Goal: Information Seeking & Learning: Learn about a topic

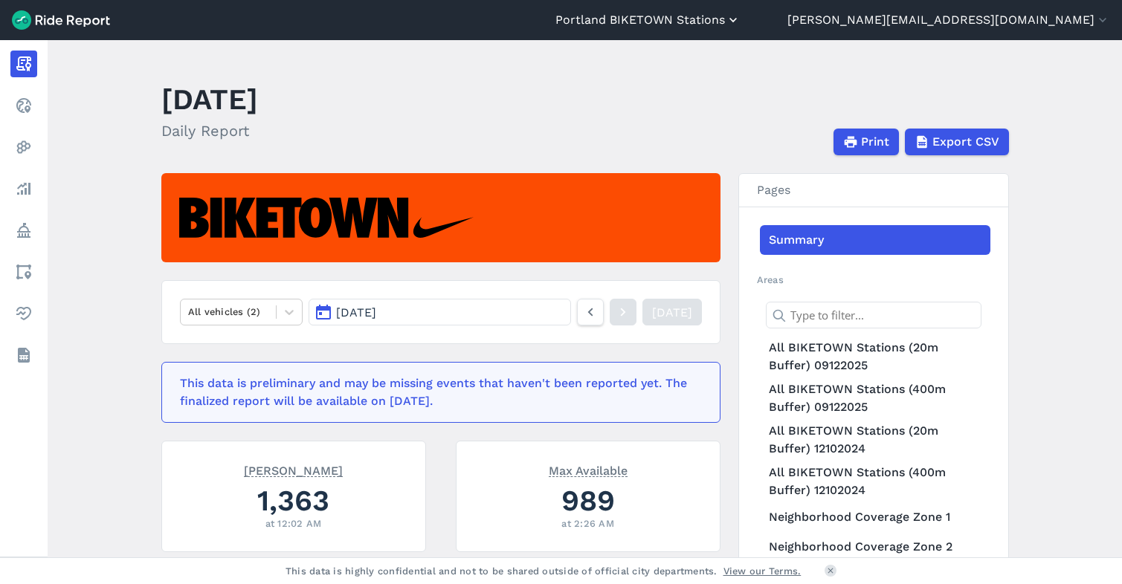
click at [741, 24] on button "Portland BIKETOWN Stations" at bounding box center [647, 20] width 185 height 18
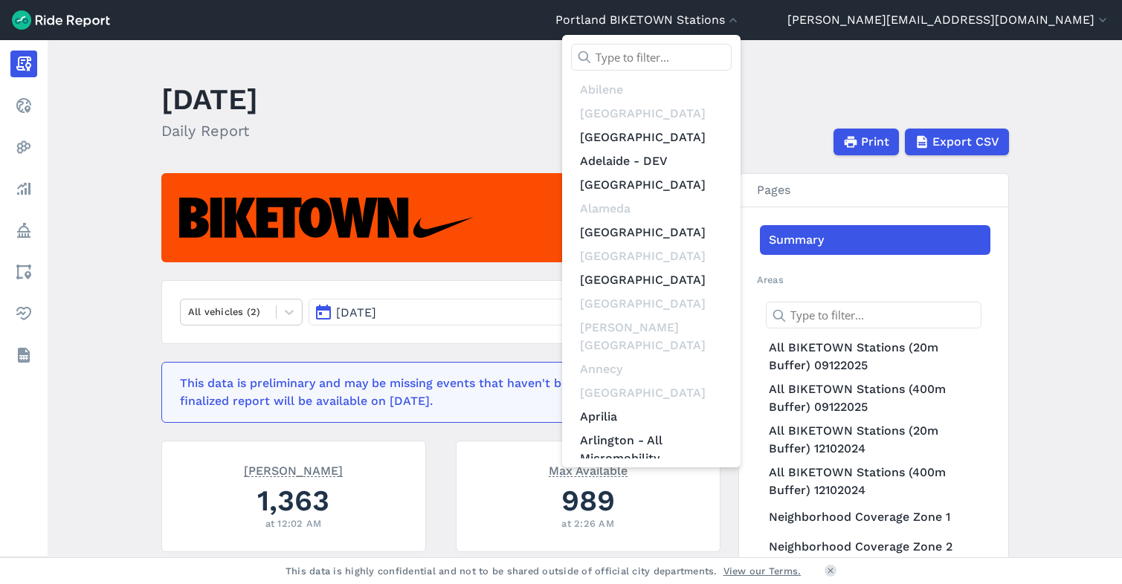
click at [981, 16] on div at bounding box center [561, 292] width 1122 height 584
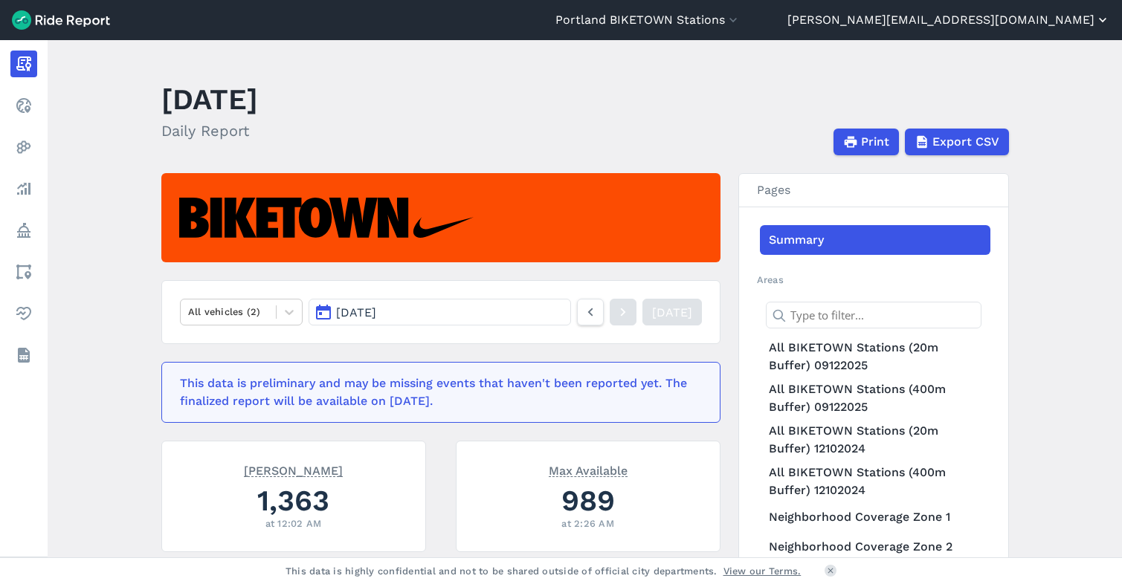
click at [991, 19] on button "[PERSON_NAME][EMAIL_ADDRESS][DOMAIN_NAME]" at bounding box center [948, 20] width 323 height 18
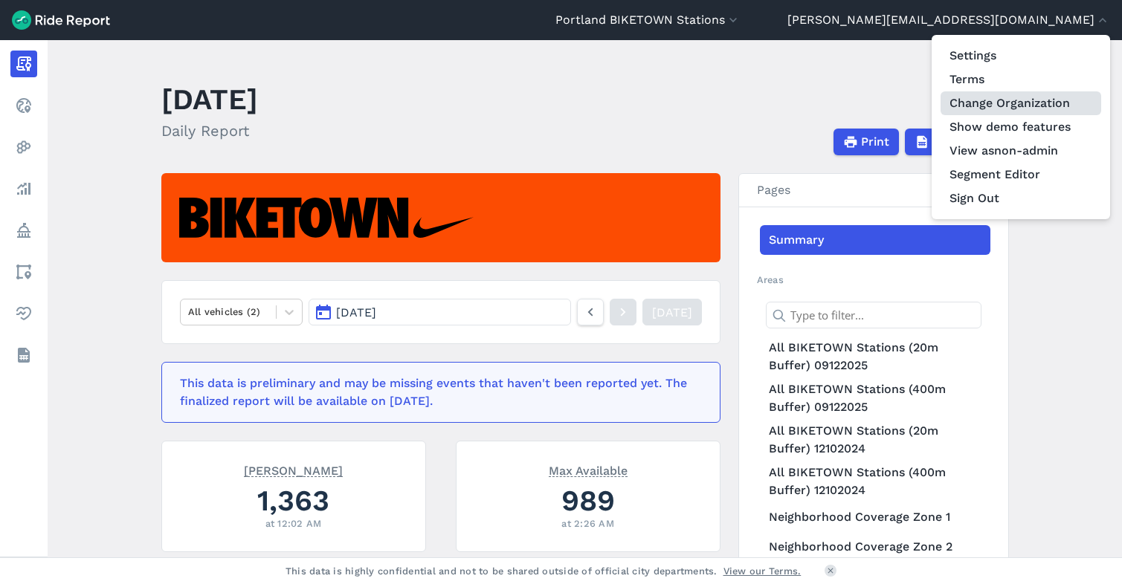
click at [994, 99] on link "Change Organization" at bounding box center [1021, 103] width 161 height 24
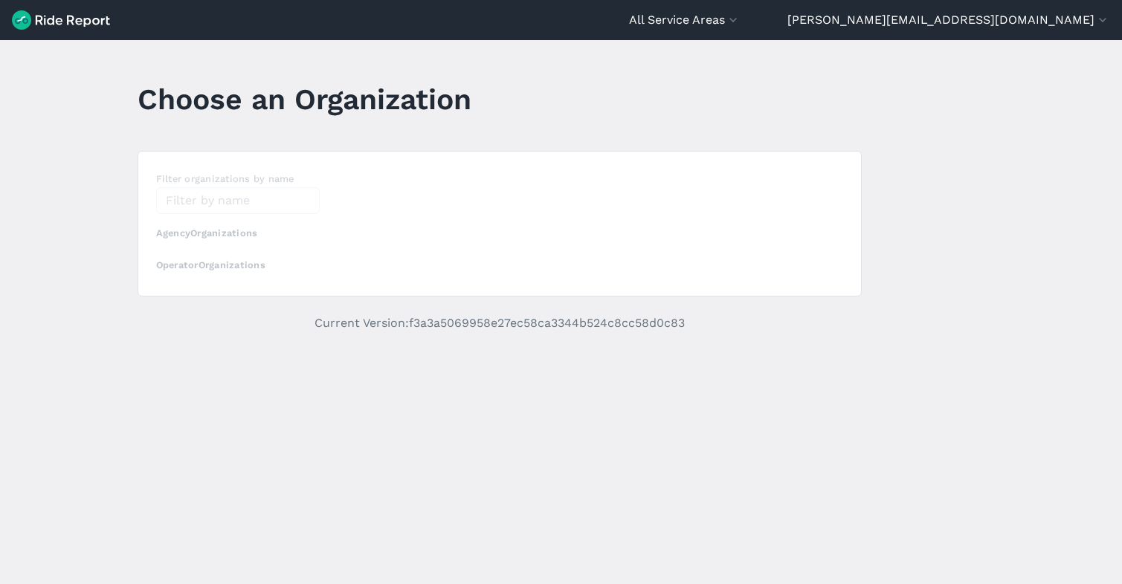
click at [194, 210] on section "Filter organizations by name Agency Organizations Operator Organizations" at bounding box center [500, 224] width 724 height 146
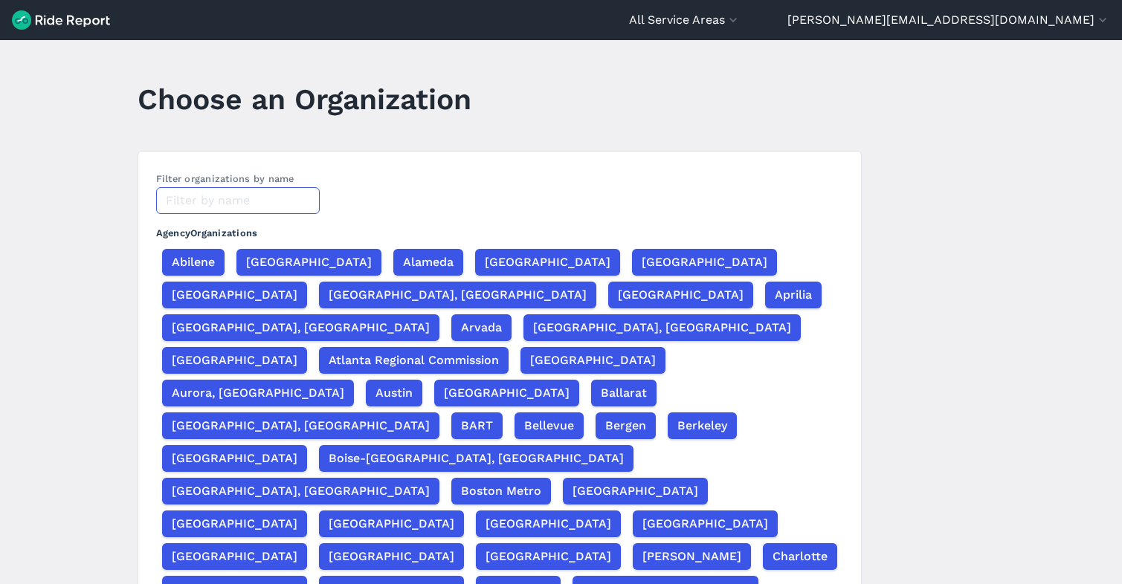
click at [197, 205] on input "text" at bounding box center [238, 200] width 164 height 27
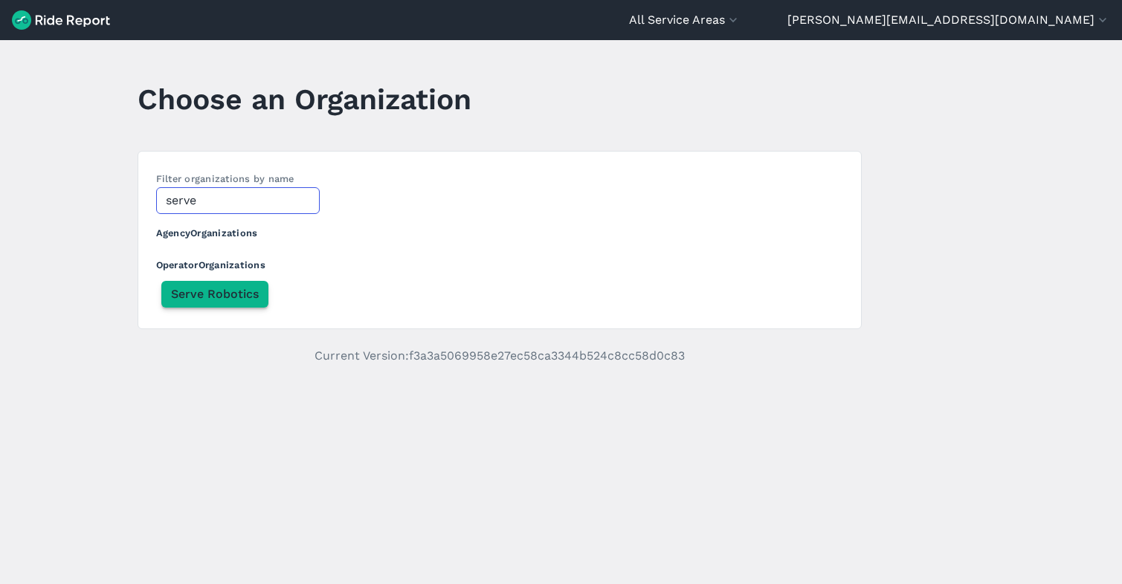
type input "serve"
click at [207, 299] on span "Serve Robotics" at bounding box center [215, 295] width 88 height 18
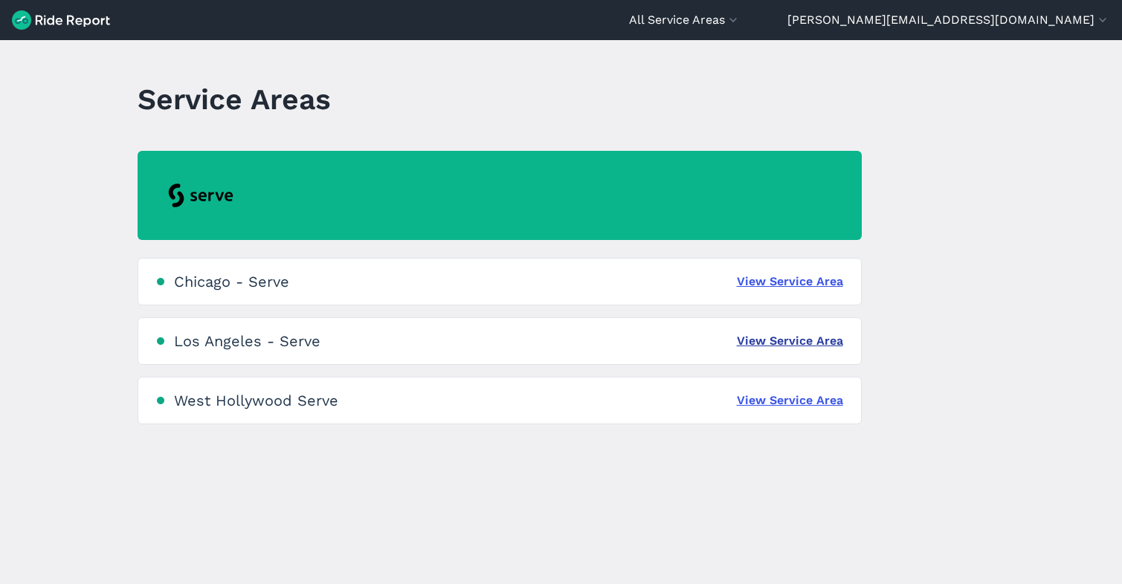
click at [802, 344] on link "View Service Area" at bounding box center [790, 341] width 106 height 18
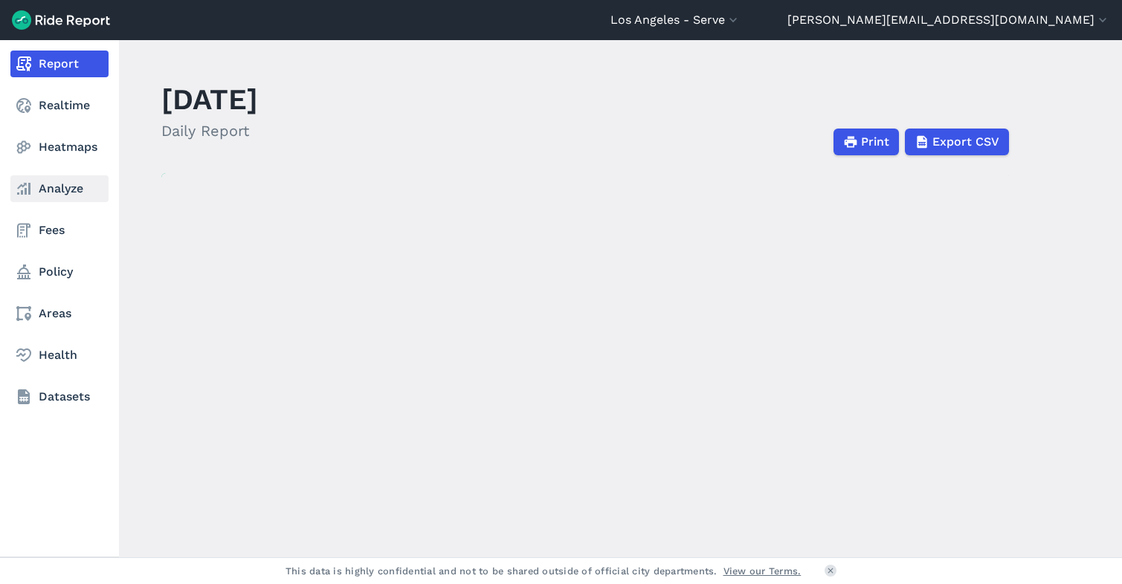
click at [57, 187] on link "Analyze" at bounding box center [59, 188] width 98 height 27
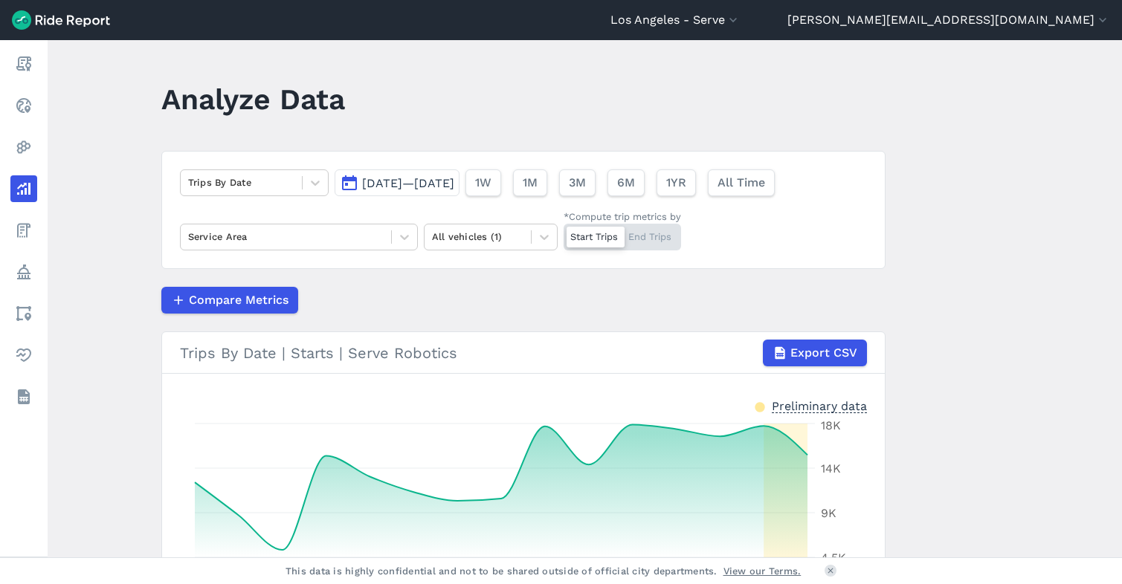
click at [387, 185] on span "[DATE]—[DATE]" at bounding box center [408, 183] width 92 height 14
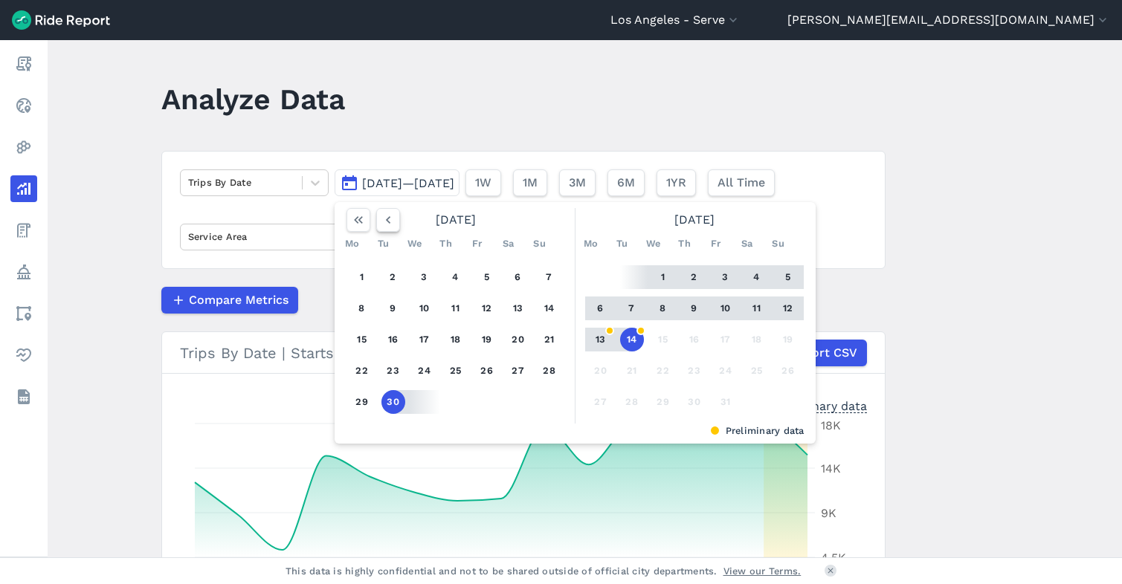
click at [384, 223] on icon "button" at bounding box center [388, 220] width 15 height 15
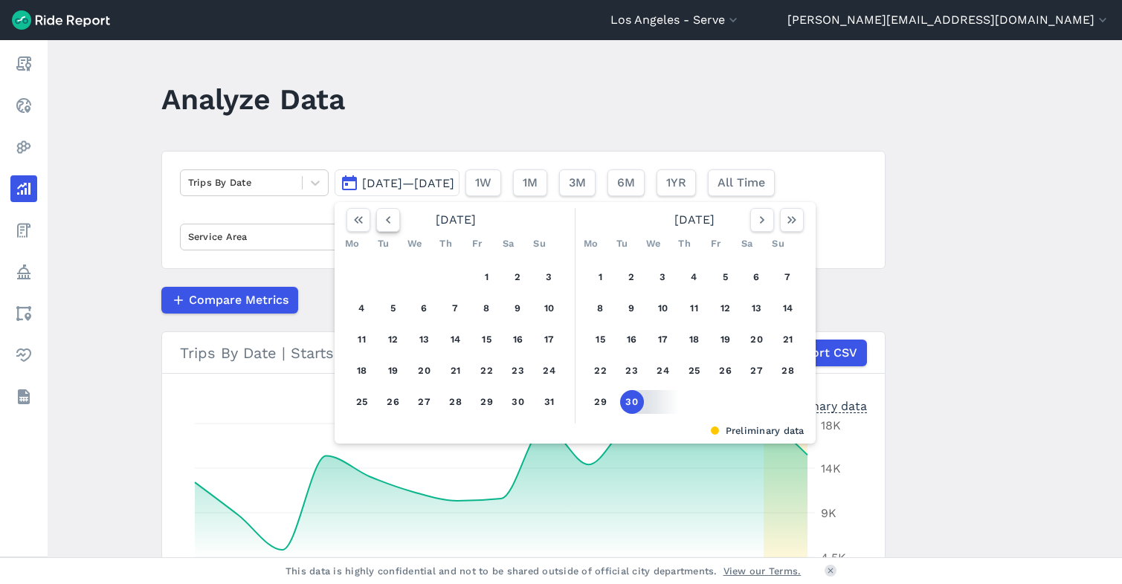
click at [384, 223] on icon "button" at bounding box center [388, 220] width 15 height 15
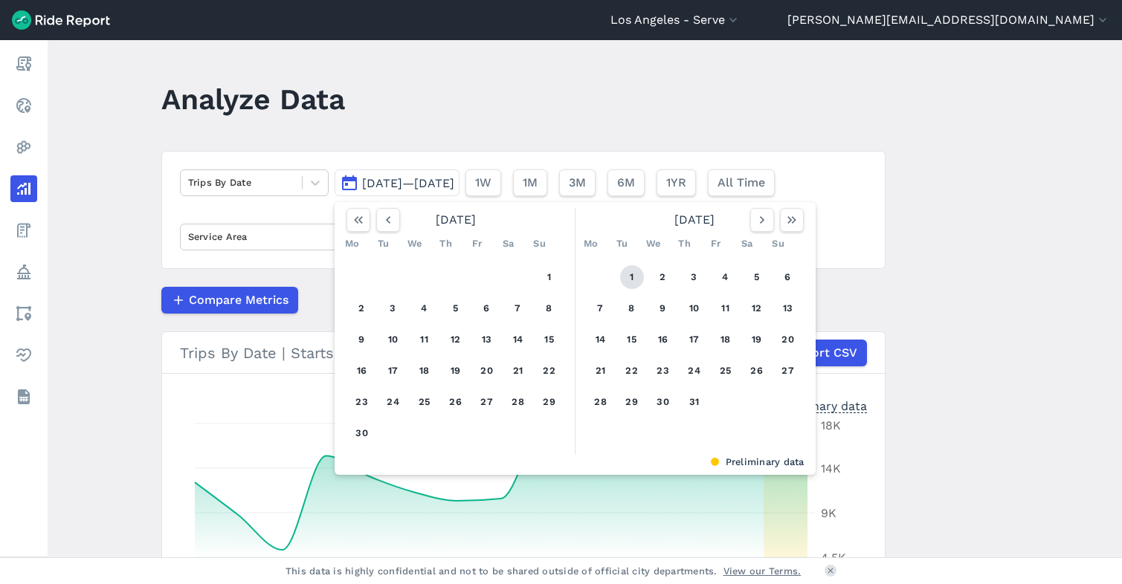
click at [630, 279] on button "1" at bounding box center [632, 277] width 24 height 24
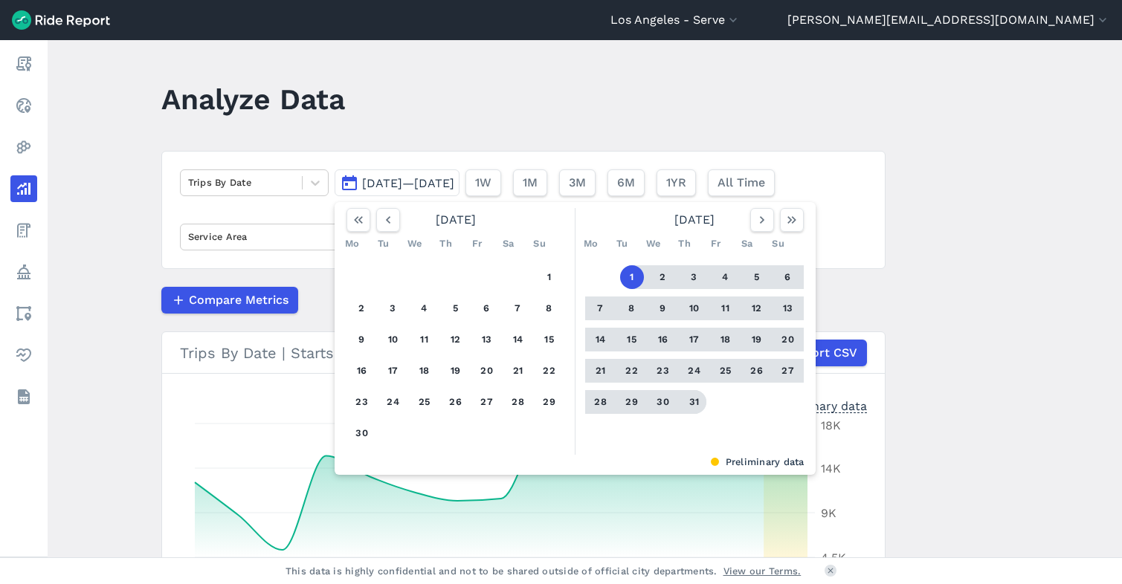
click at [691, 406] on button "31" at bounding box center [695, 402] width 24 height 24
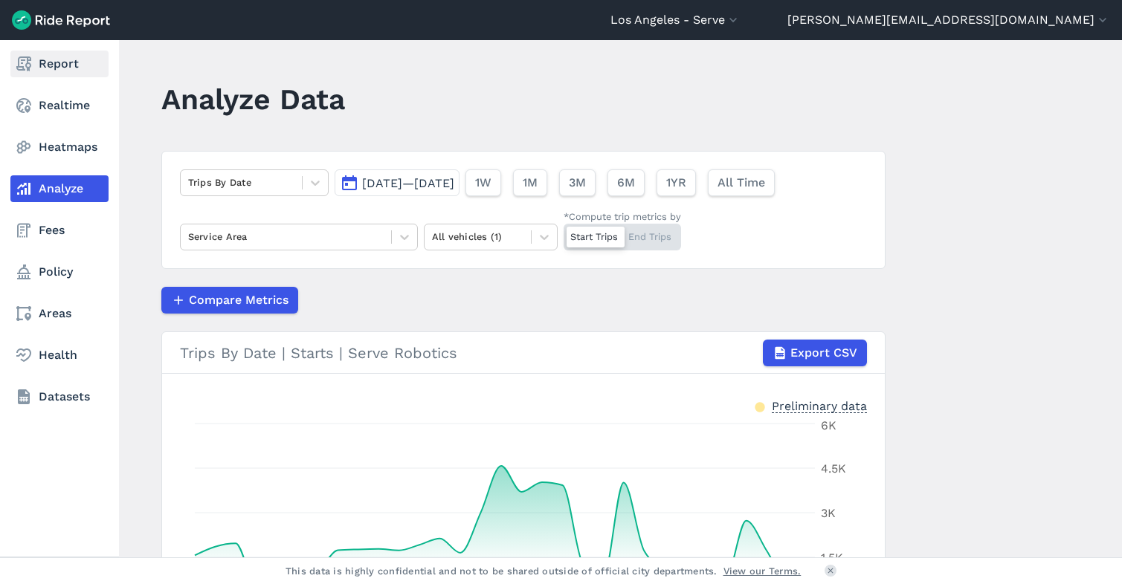
drag, startPoint x: 30, startPoint y: 63, endPoint x: 115, endPoint y: 116, distance: 100.5
click at [30, 63] on use at bounding box center [23, 64] width 15 height 15
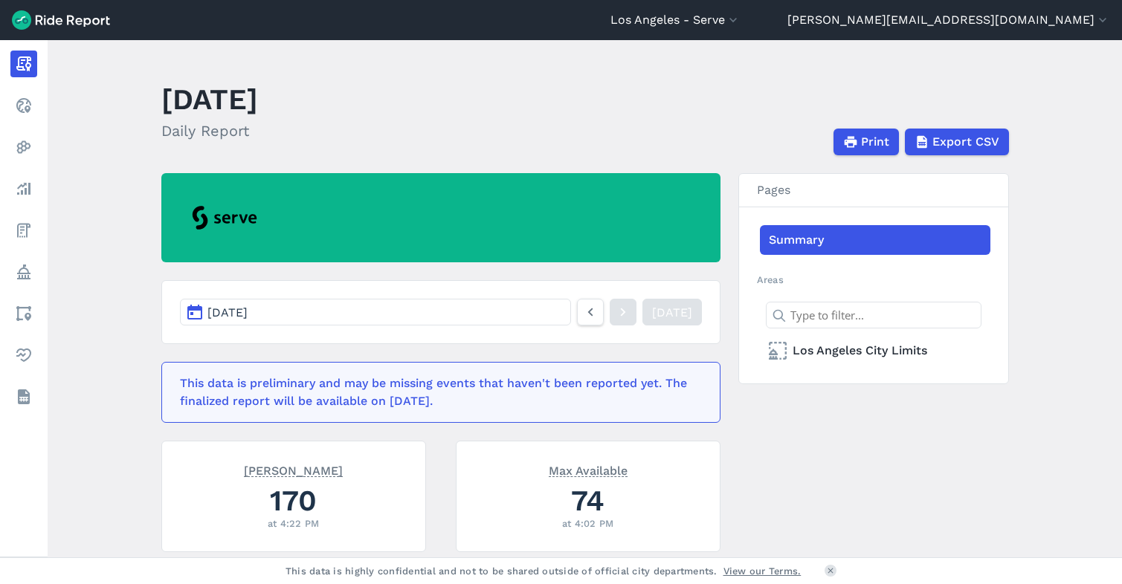
click at [248, 306] on span "[DATE]" at bounding box center [227, 313] width 40 height 14
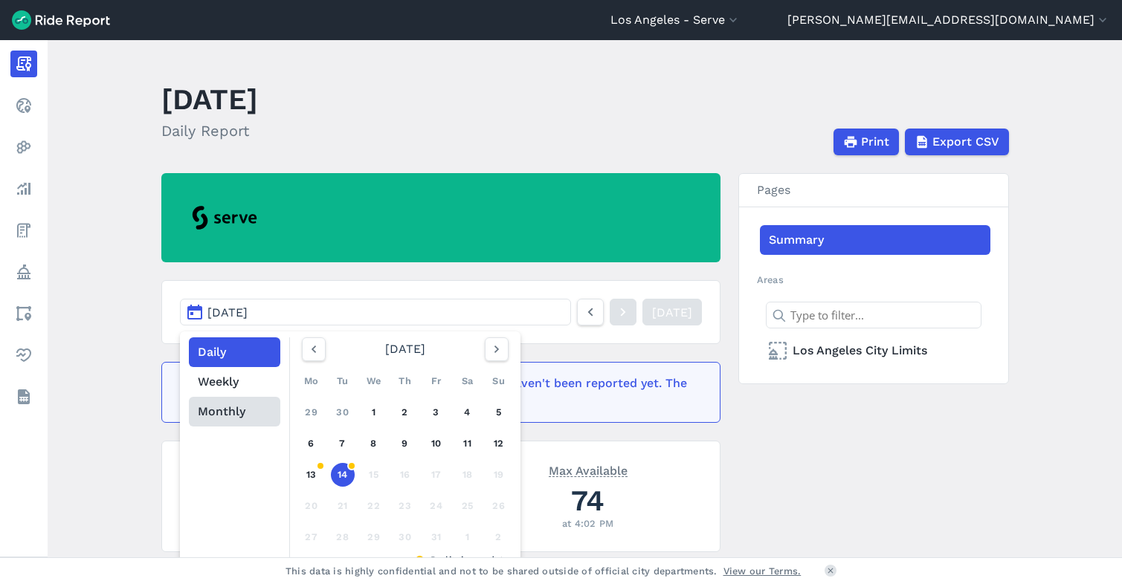
click at [222, 403] on button "Monthly" at bounding box center [234, 412] width 91 height 30
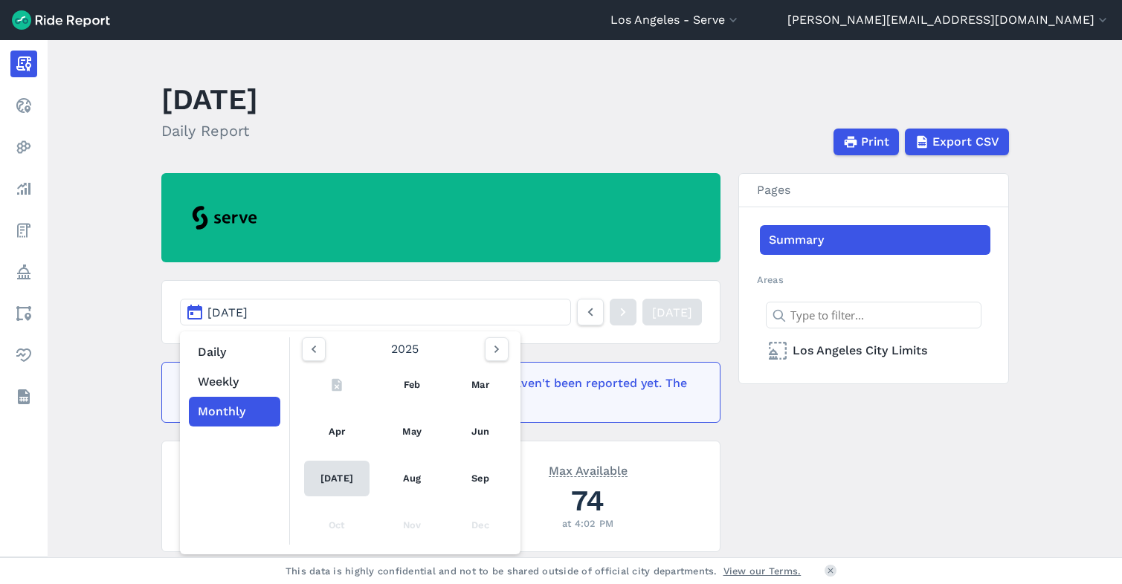
click at [337, 475] on link "[DATE]" at bounding box center [336, 479] width 65 height 36
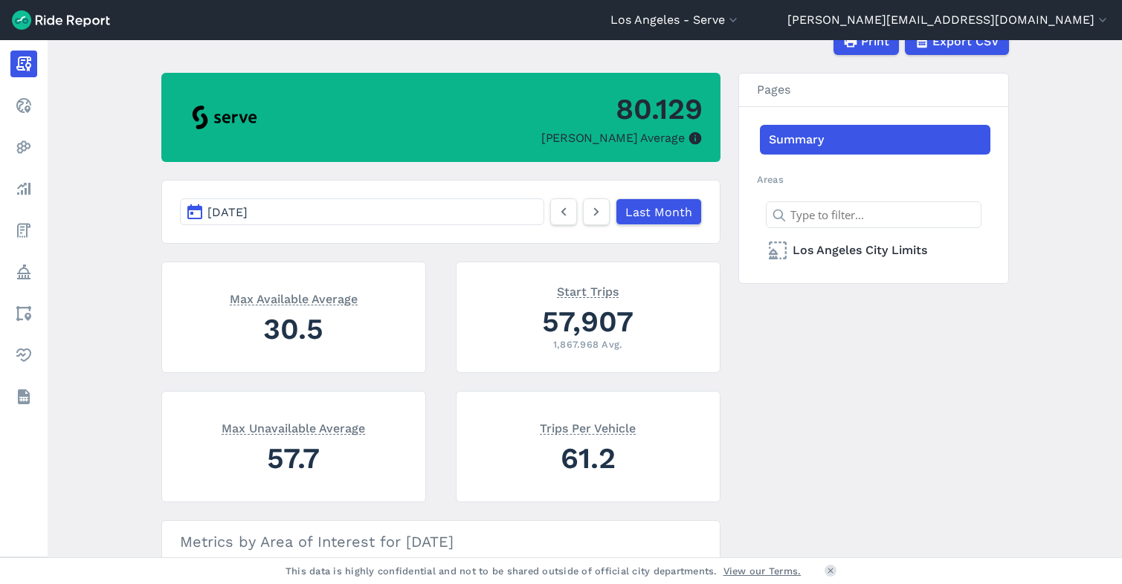
scroll to position [98, 0]
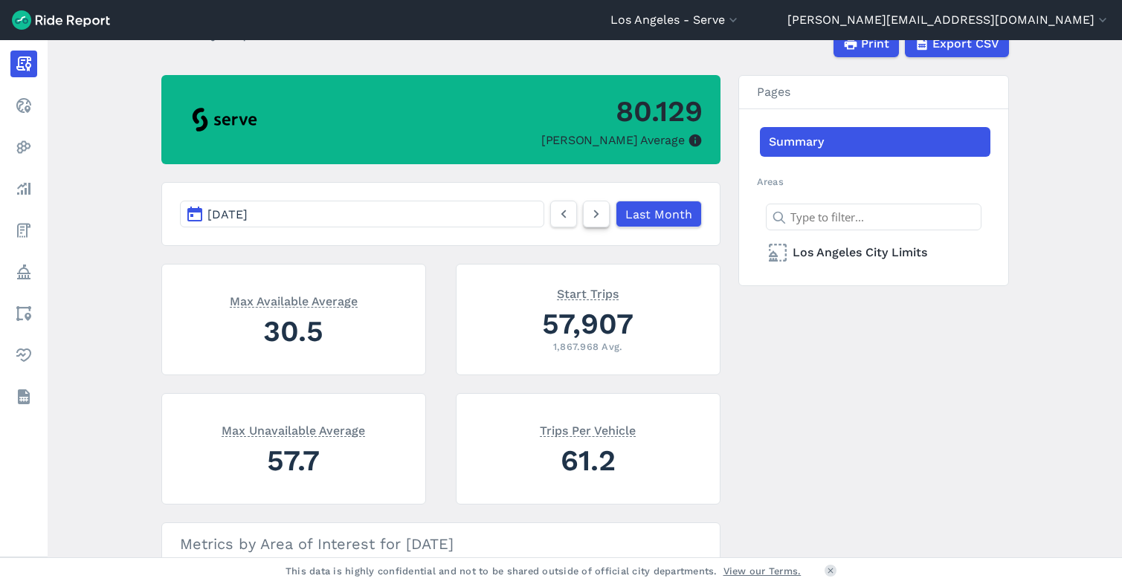
click at [590, 216] on icon at bounding box center [596, 214] width 16 height 18
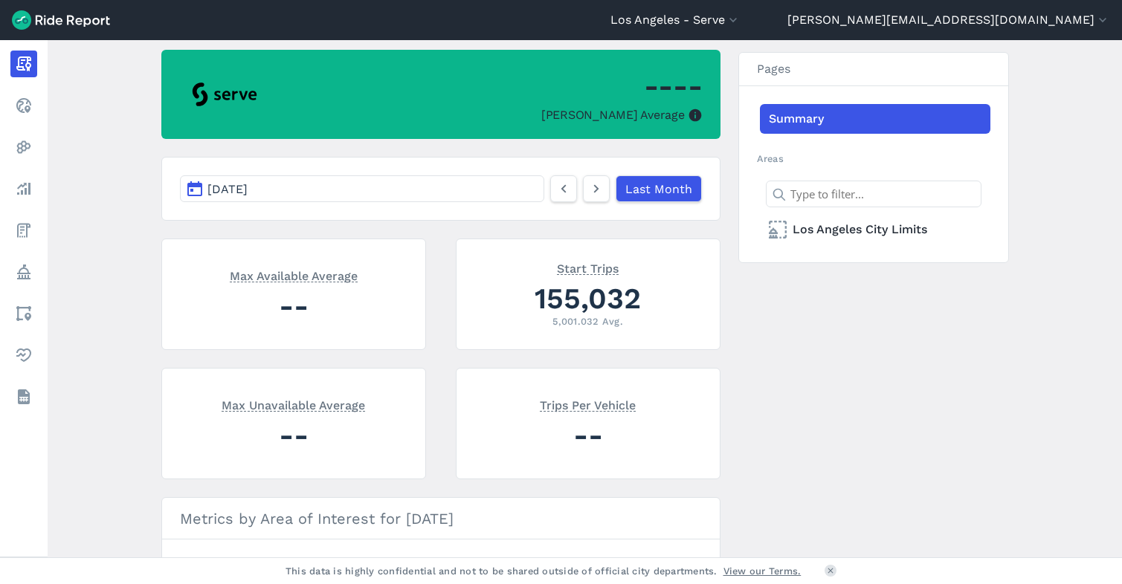
scroll to position [113, 0]
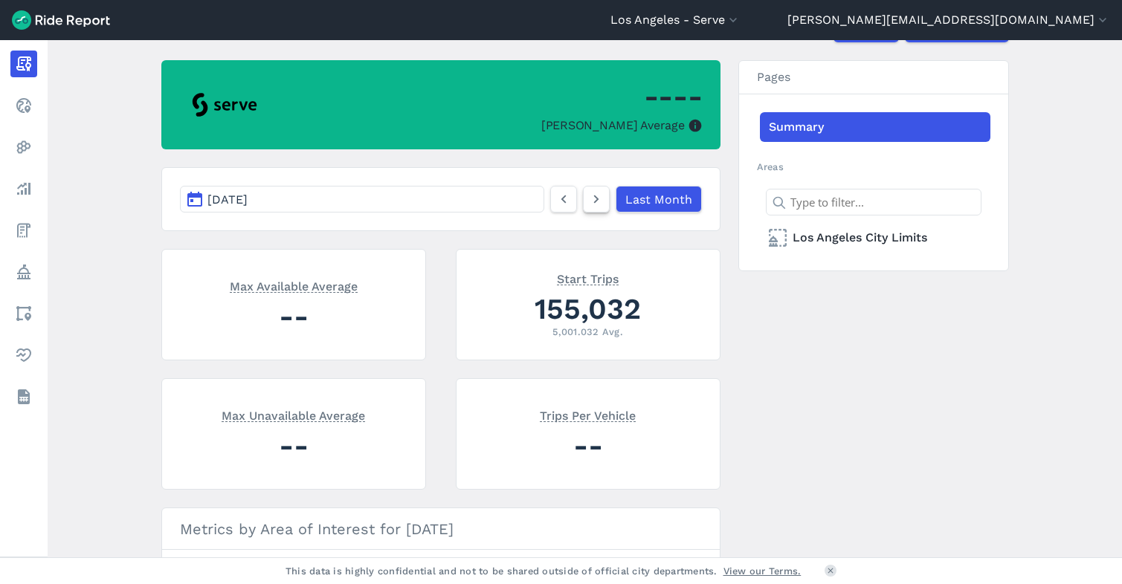
click at [593, 198] on icon at bounding box center [596, 199] width 16 height 18
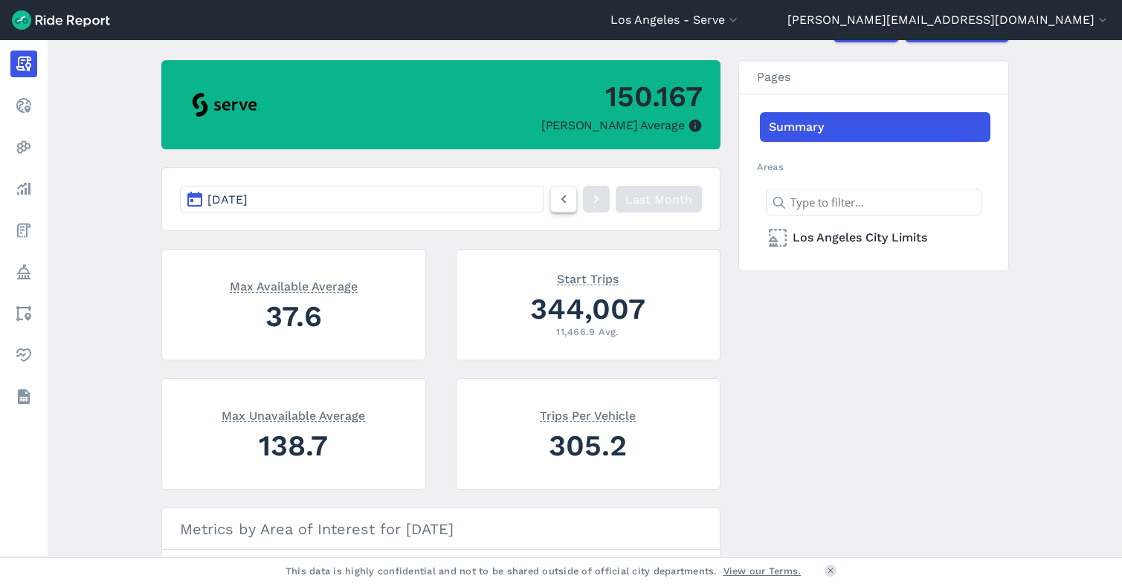
click at [560, 202] on icon at bounding box center [563, 199] width 16 height 18
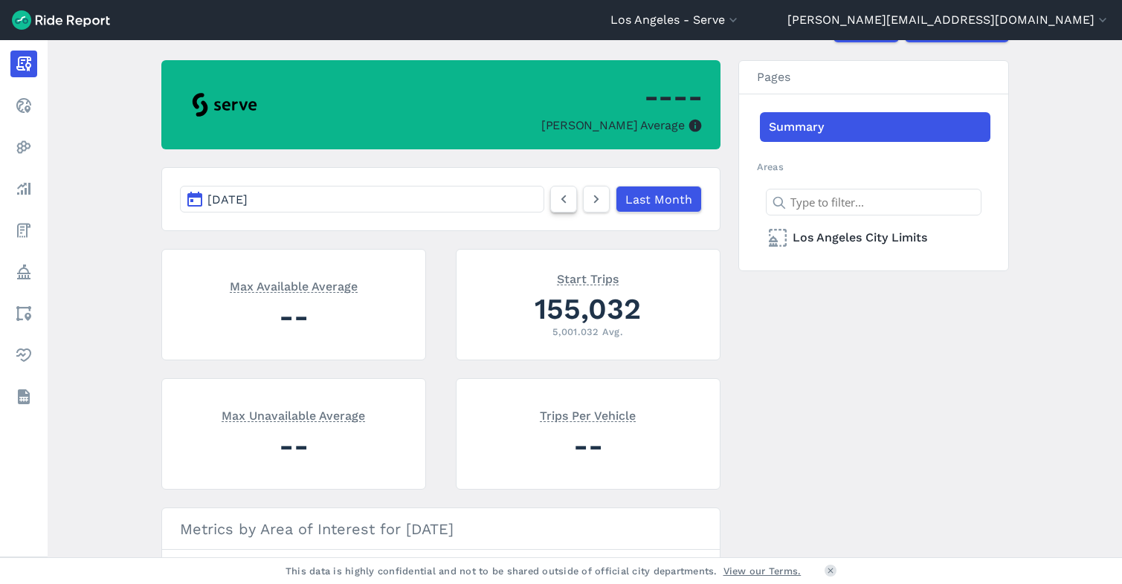
click at [564, 203] on icon at bounding box center [563, 199] width 16 height 18
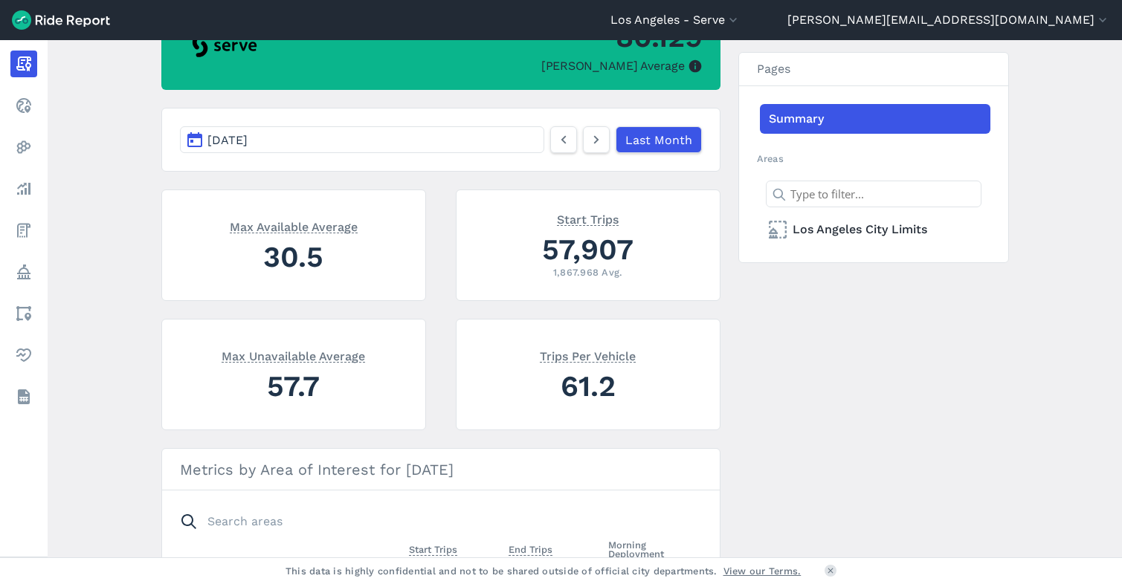
scroll to position [172, 0]
click at [593, 138] on icon at bounding box center [596, 141] width 16 height 18
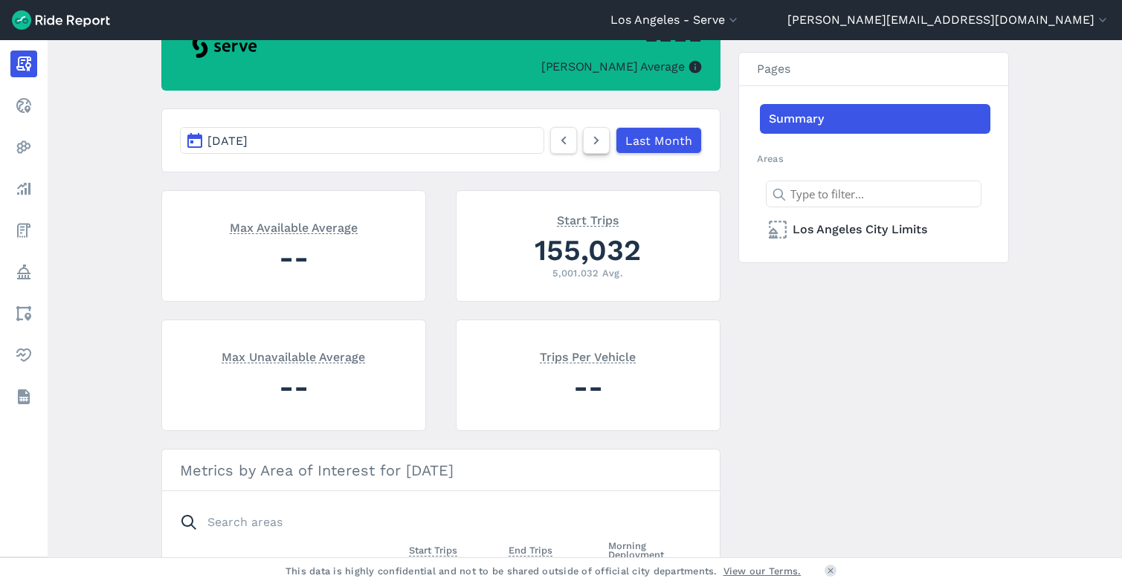
click at [593, 140] on icon at bounding box center [596, 141] width 16 height 18
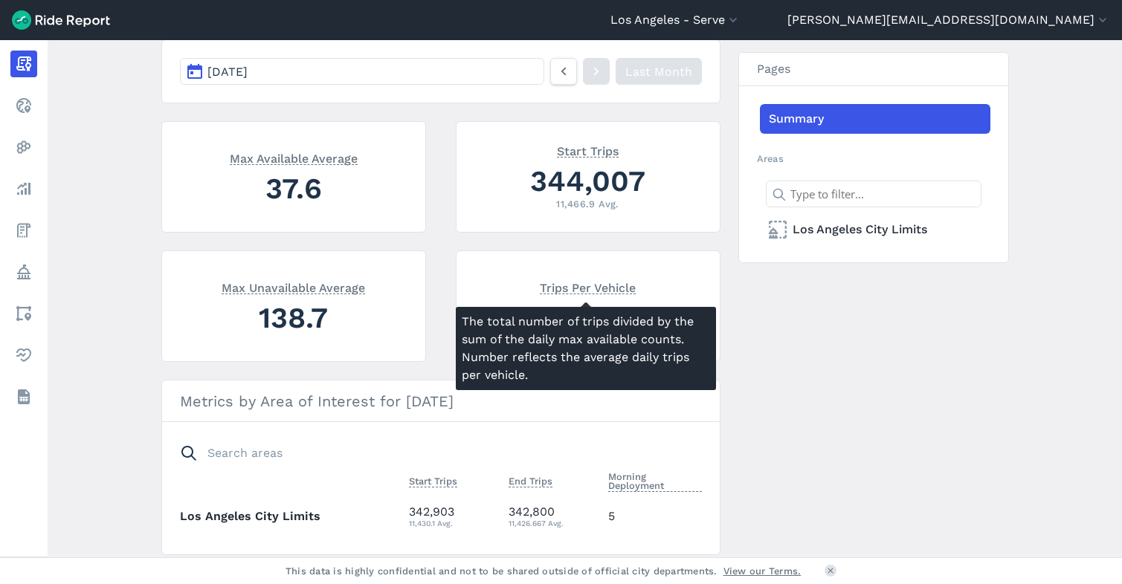
scroll to position [239, 0]
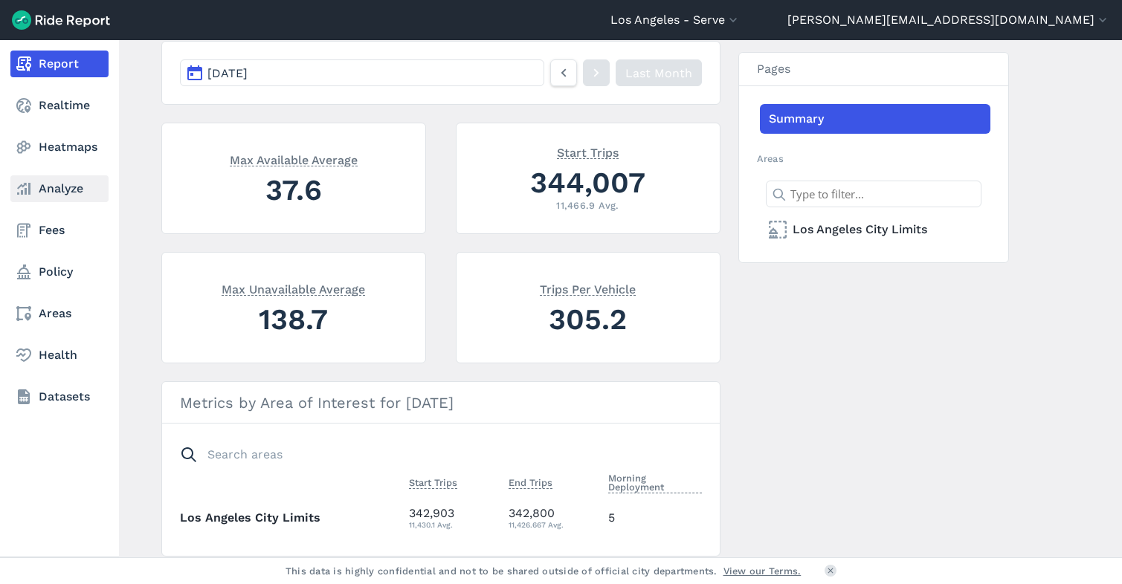
click at [56, 189] on link "Analyze" at bounding box center [59, 188] width 98 height 27
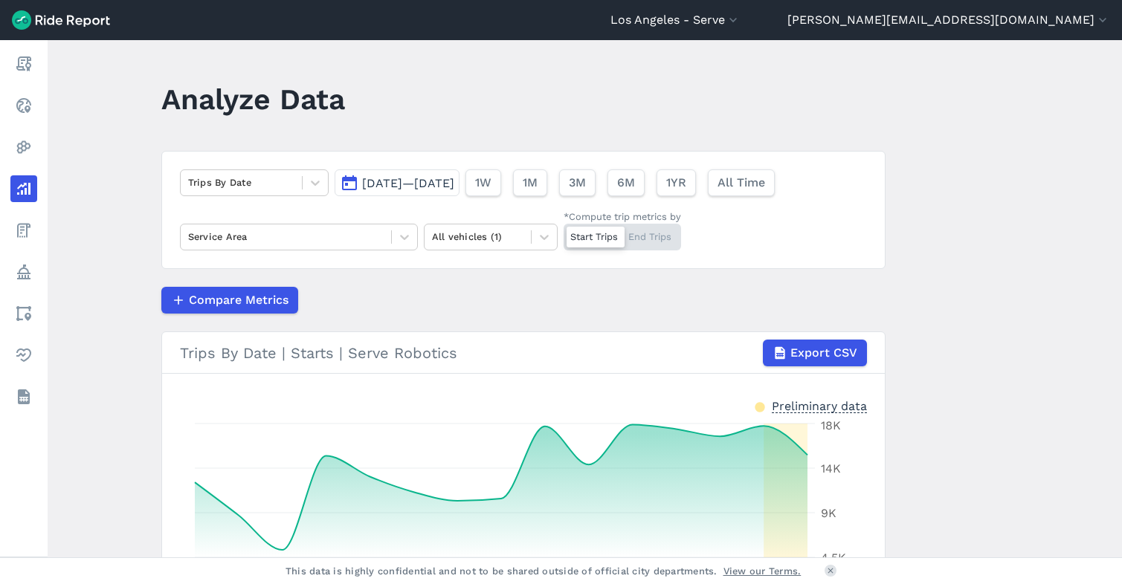
click at [433, 186] on span "[DATE]—[DATE]" at bounding box center [408, 183] width 92 height 14
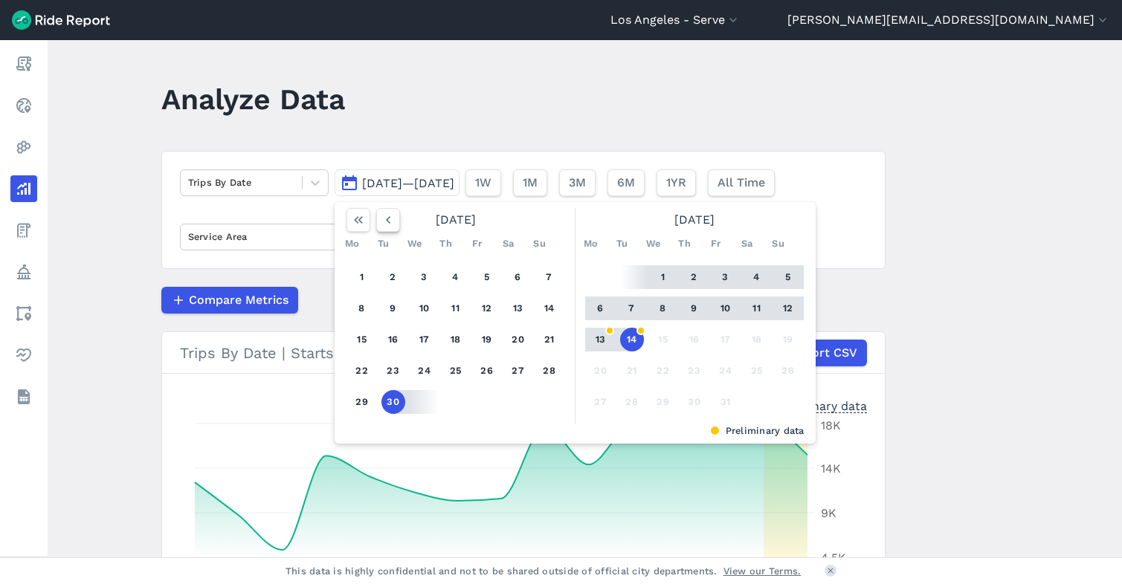
click at [384, 222] on icon "button" at bounding box center [388, 220] width 15 height 15
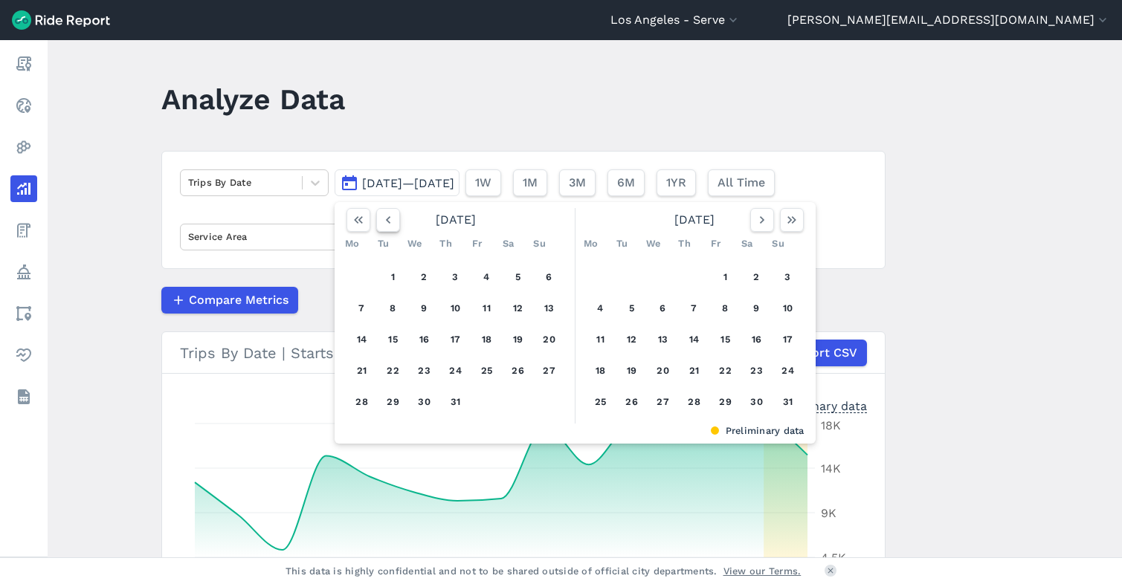
click at [384, 222] on icon "button" at bounding box center [388, 220] width 15 height 15
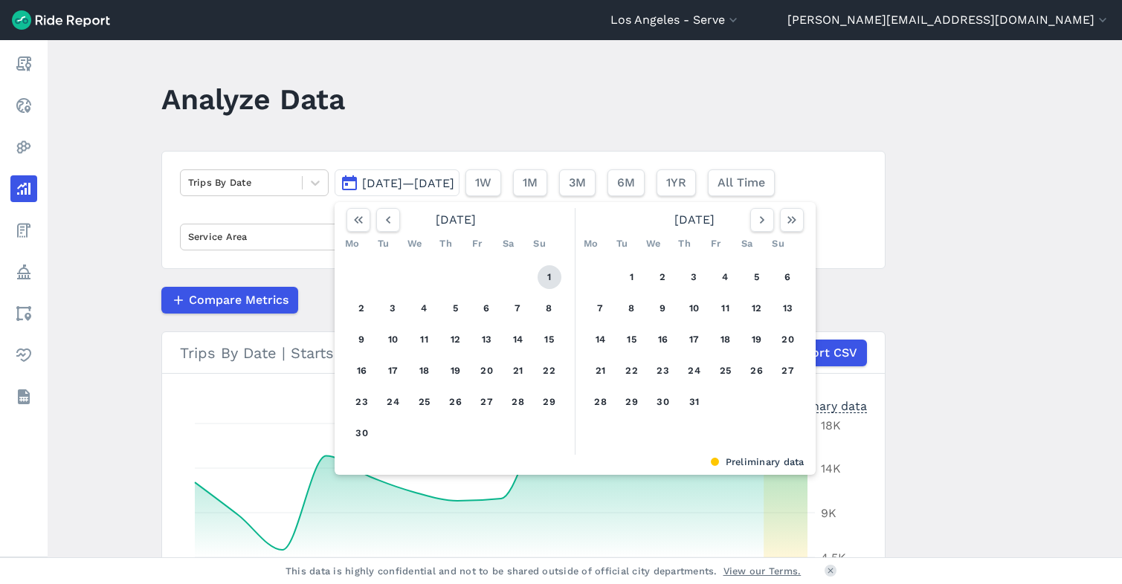
click at [549, 281] on button "1" at bounding box center [550, 277] width 24 height 24
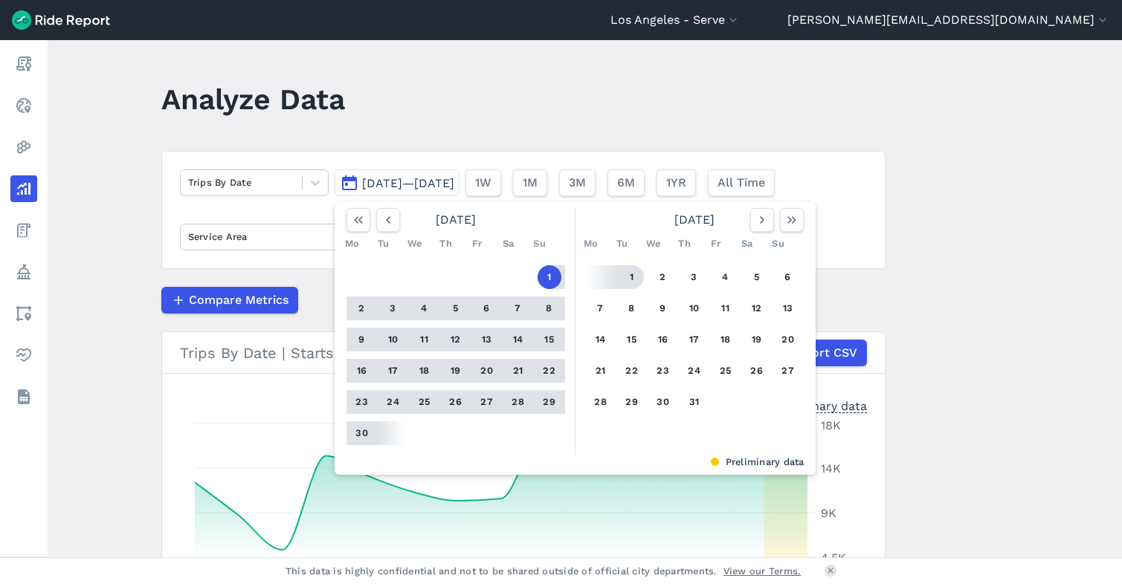
click at [631, 273] on button "1" at bounding box center [632, 277] width 24 height 24
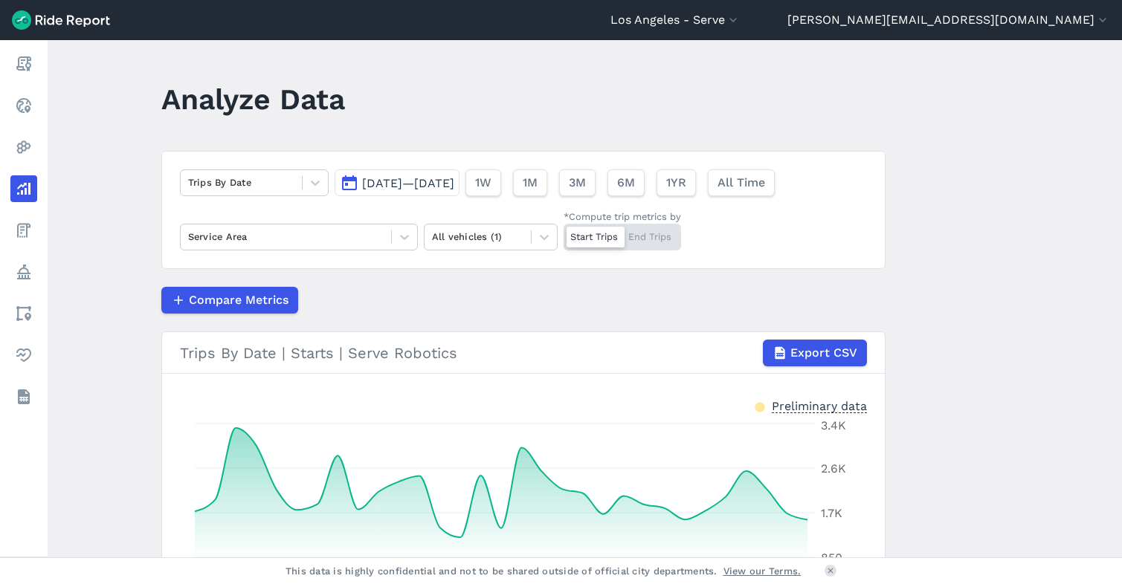
click at [454, 187] on span "[DATE]—[DATE]" at bounding box center [408, 183] width 92 height 14
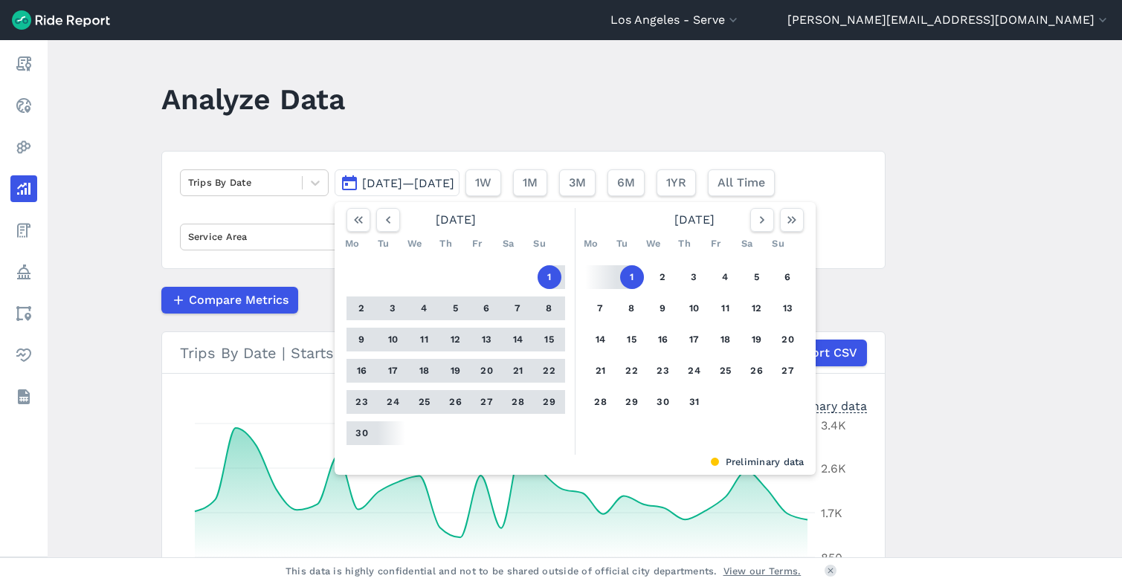
click at [630, 278] on button "1" at bounding box center [632, 277] width 24 height 24
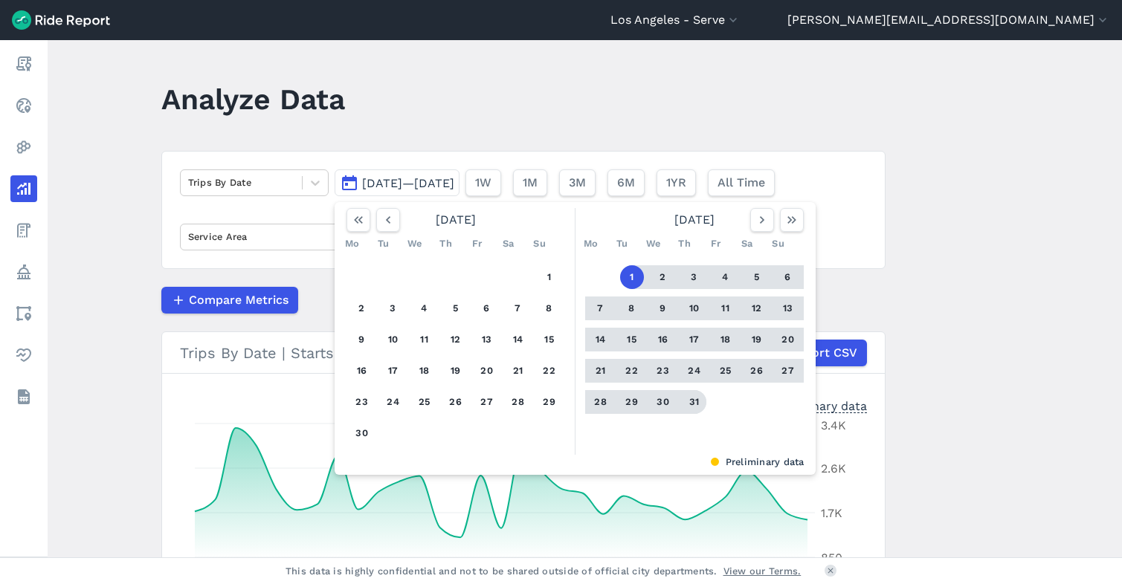
click at [689, 403] on button "31" at bounding box center [695, 402] width 24 height 24
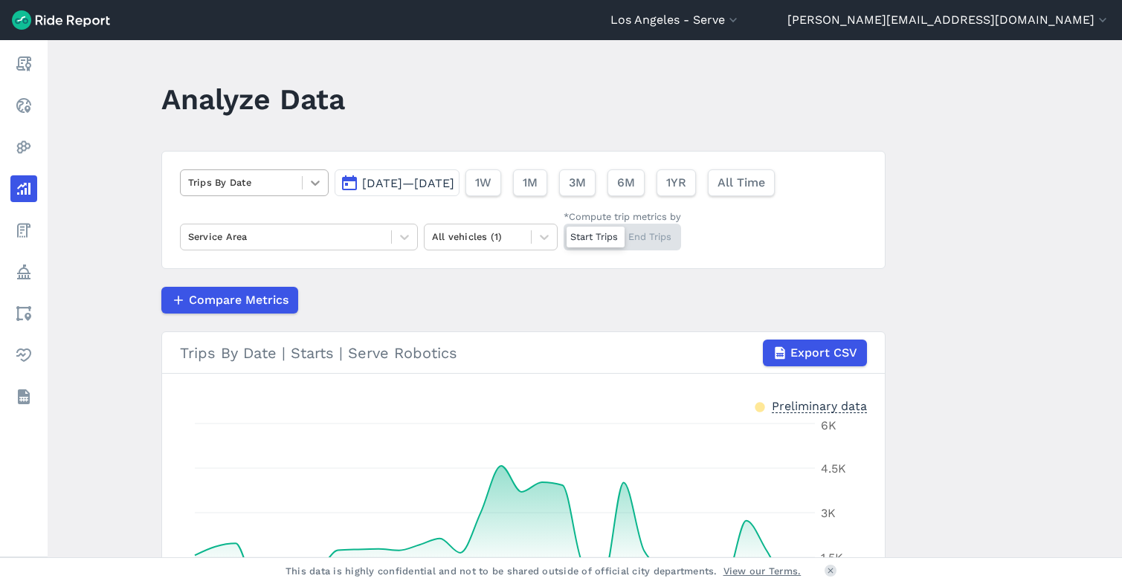
click at [308, 182] on icon at bounding box center [315, 182] width 15 height 15
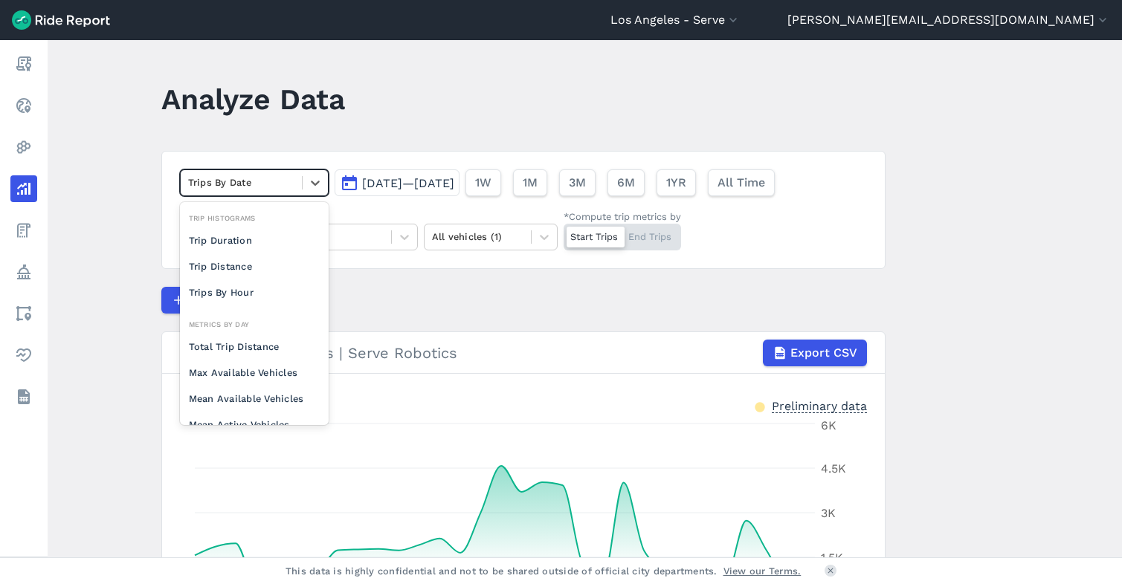
scroll to position [129, 0]
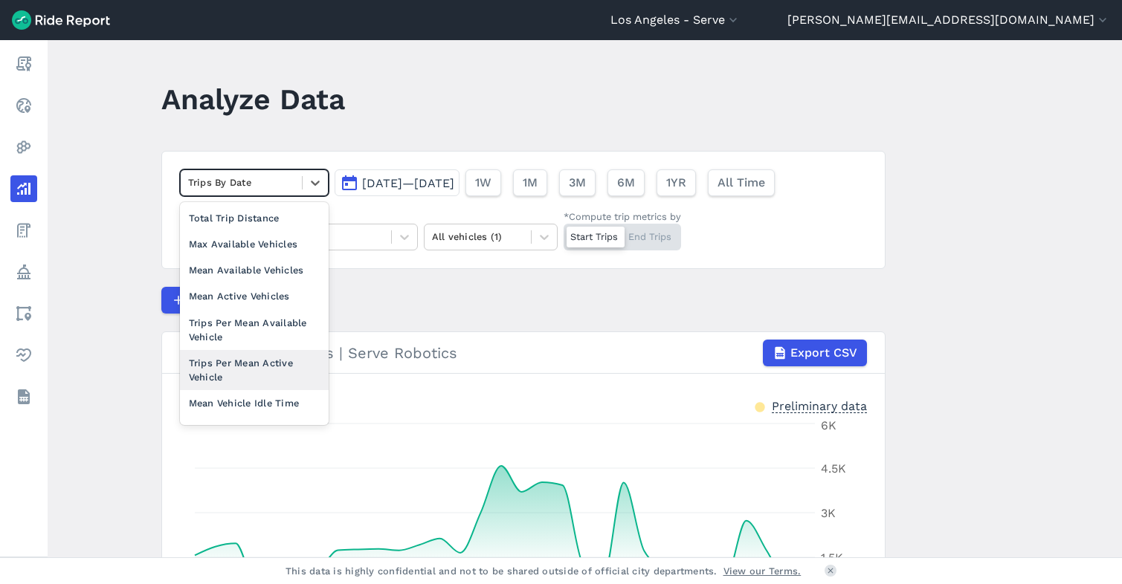
click at [246, 358] on div "Trips Per Mean Active Vehicle" at bounding box center [254, 370] width 149 height 40
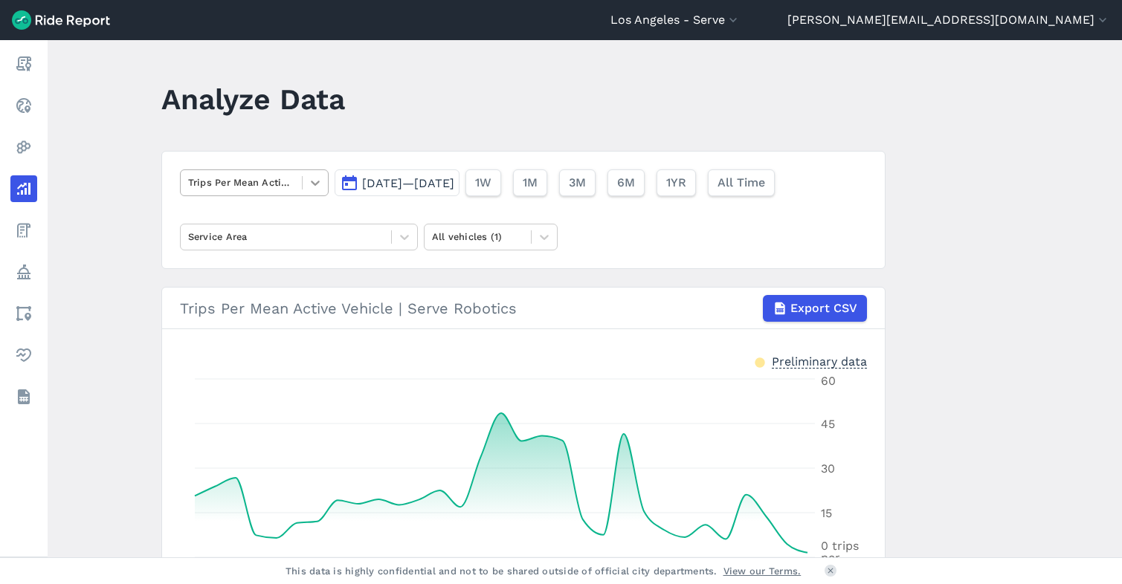
drag, startPoint x: 309, startPoint y: 182, endPoint x: 306, endPoint y: 190, distance: 8.0
click at [308, 183] on icon at bounding box center [315, 182] width 15 height 15
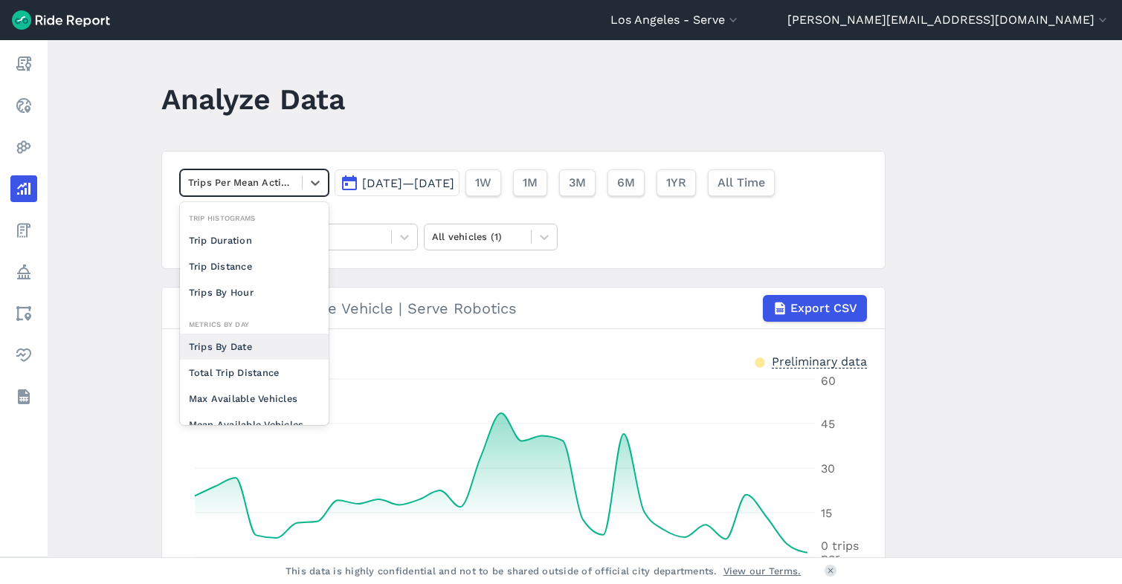
click at [264, 349] on div "Trips By Date" at bounding box center [254, 347] width 149 height 26
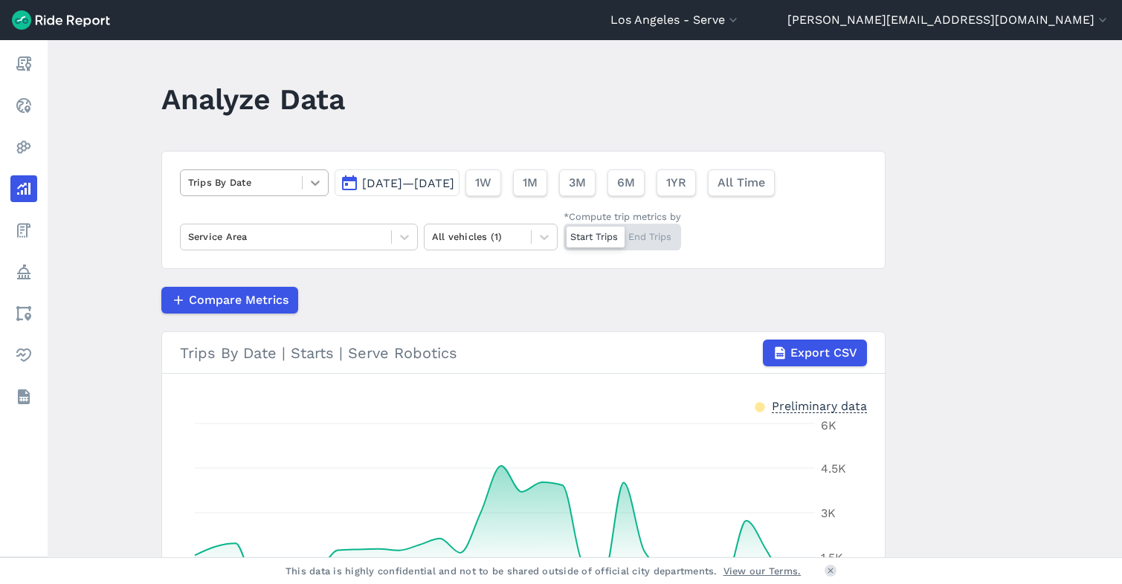
click at [314, 184] on icon at bounding box center [315, 183] width 9 height 5
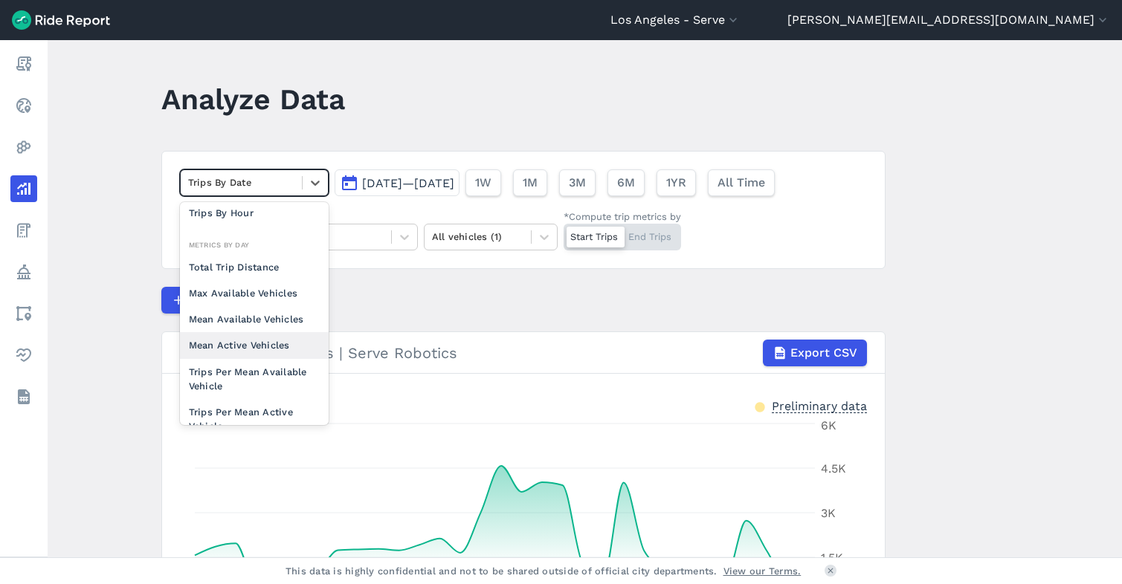
scroll to position [82, 0]
click at [248, 317] on div "Mean Available Vehicles" at bounding box center [254, 317] width 149 height 26
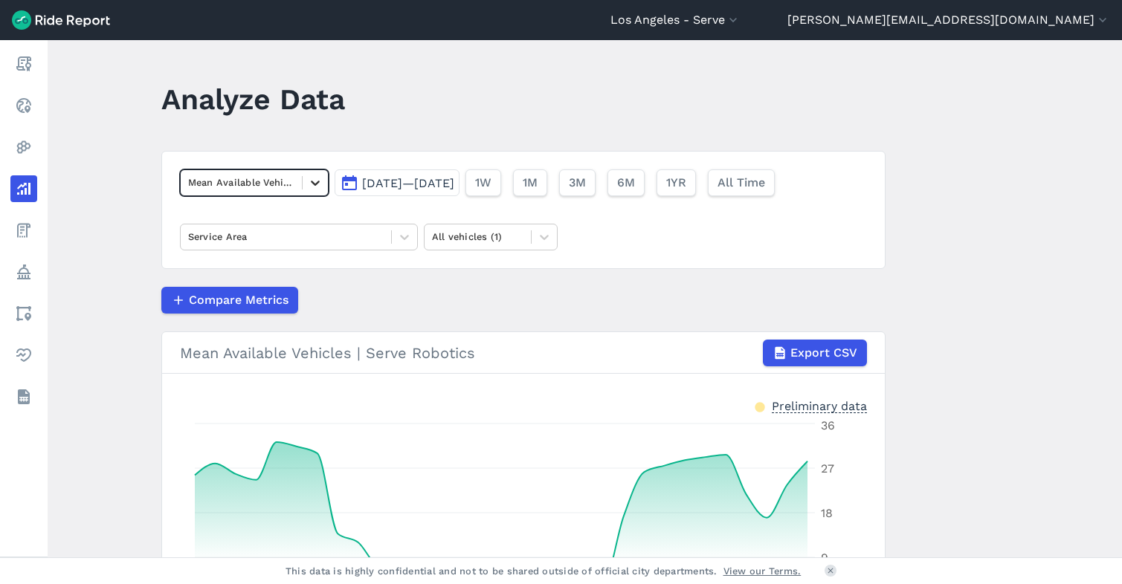
drag, startPoint x: 310, startPoint y: 183, endPoint x: 308, endPoint y: 194, distance: 11.4
click at [311, 183] on icon at bounding box center [315, 183] width 9 height 5
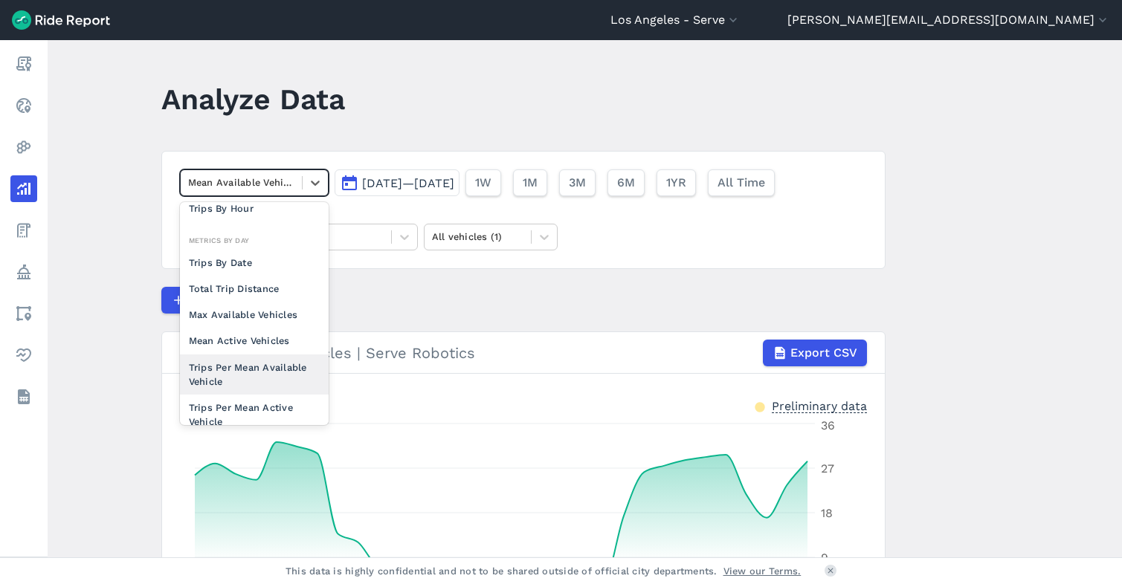
scroll to position [97, 0]
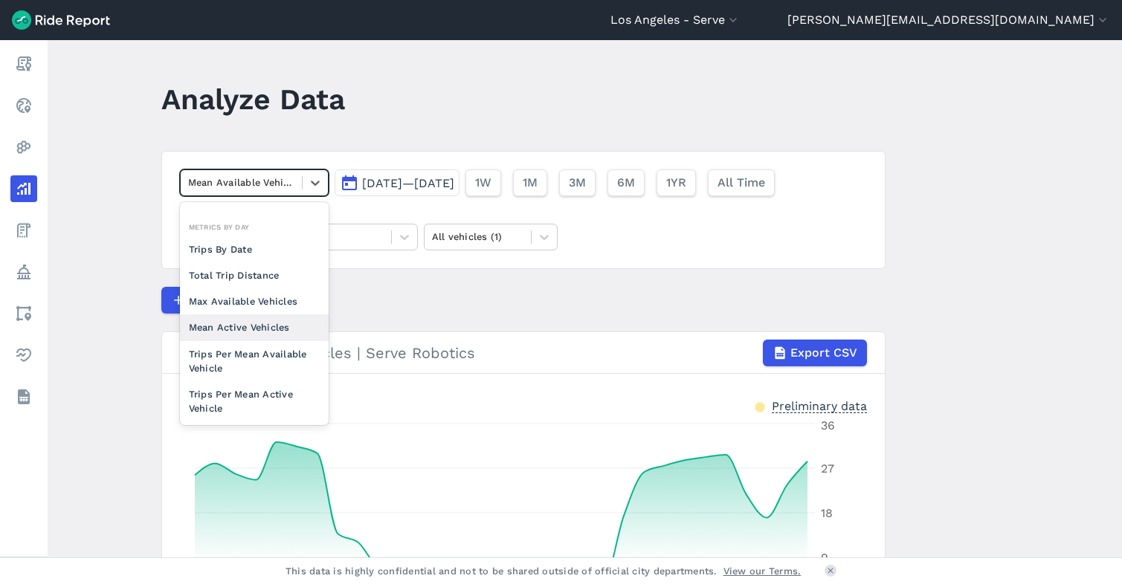
click at [246, 326] on div "Mean Active Vehicles" at bounding box center [254, 327] width 149 height 26
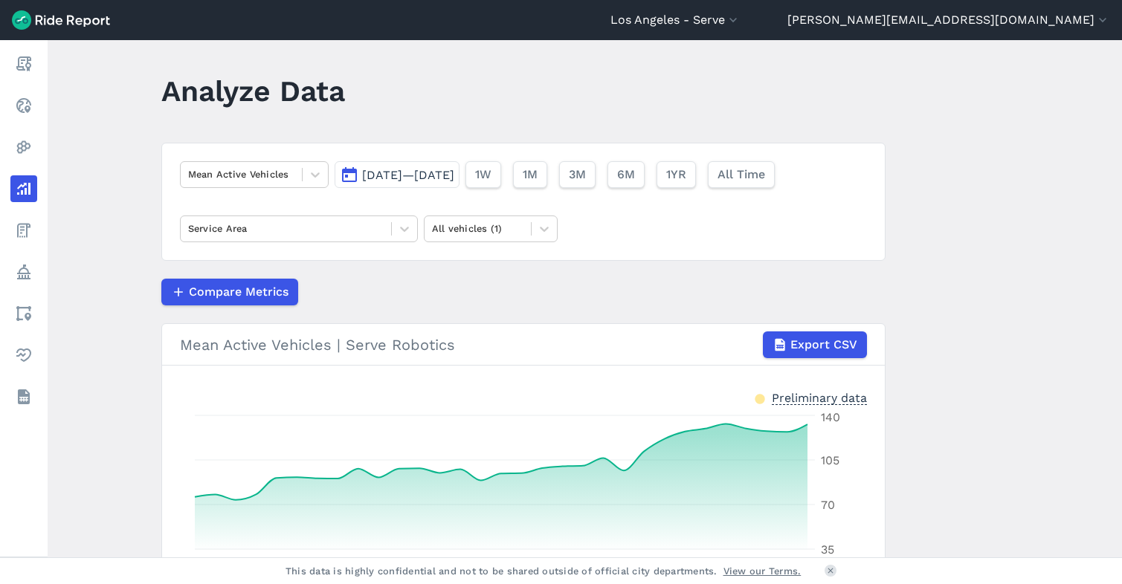
scroll to position [1, 0]
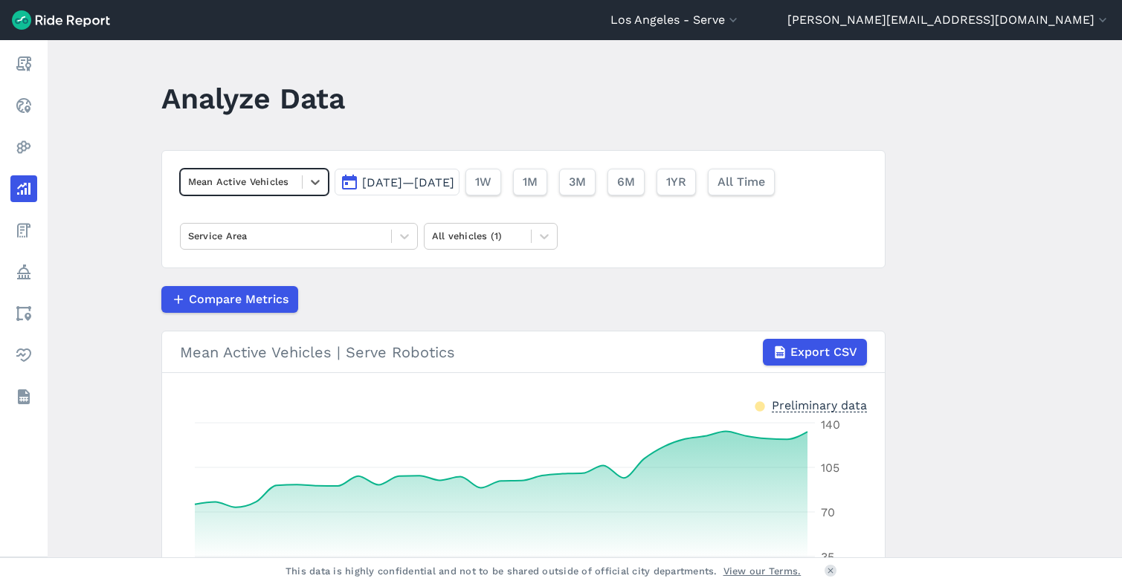
click at [439, 181] on span "[DATE]—[DATE]" at bounding box center [408, 182] width 92 height 14
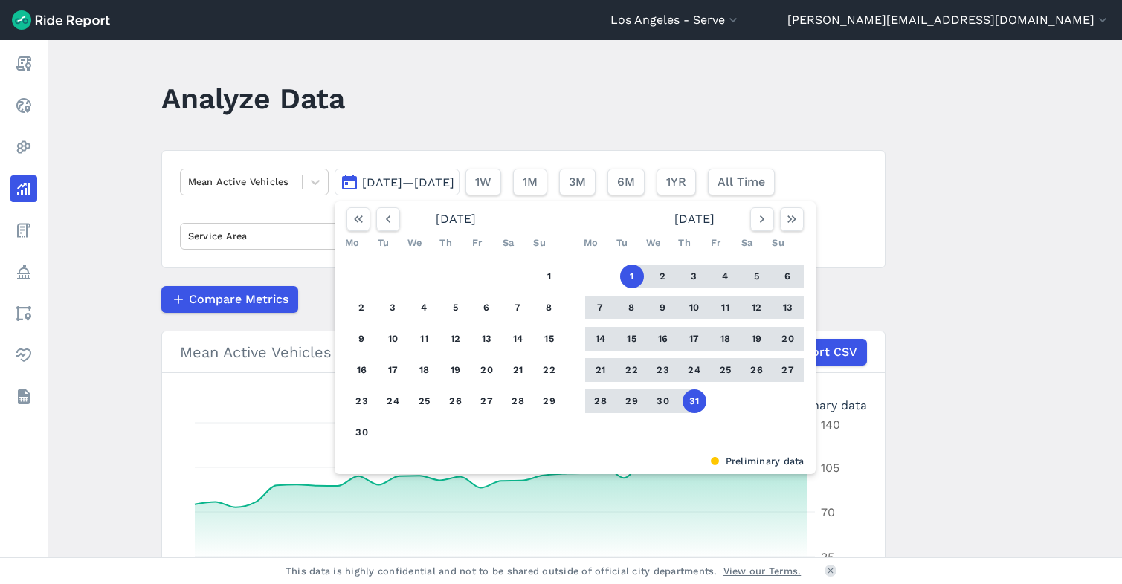
drag, startPoint x: 382, startPoint y: 119, endPoint x: 367, endPoint y: 37, distance: 83.1
click at [382, 118] on header "Analyze Data" at bounding box center [532, 103] width 742 height 57
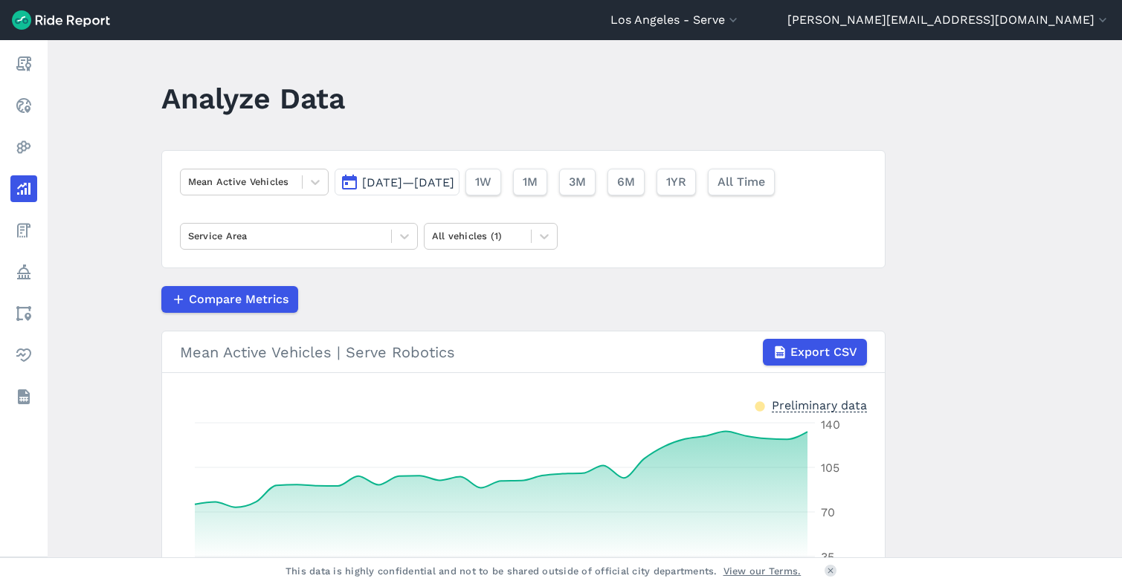
click at [434, 184] on span "[DATE]—[DATE]" at bounding box center [408, 182] width 92 height 14
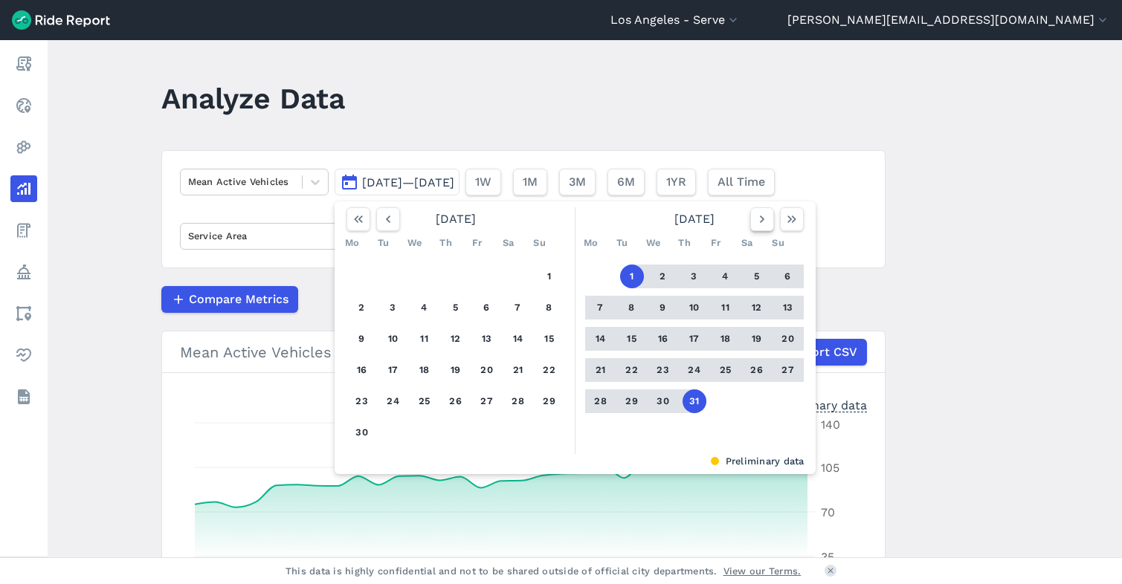
click at [755, 222] on icon "button" at bounding box center [762, 219] width 15 height 15
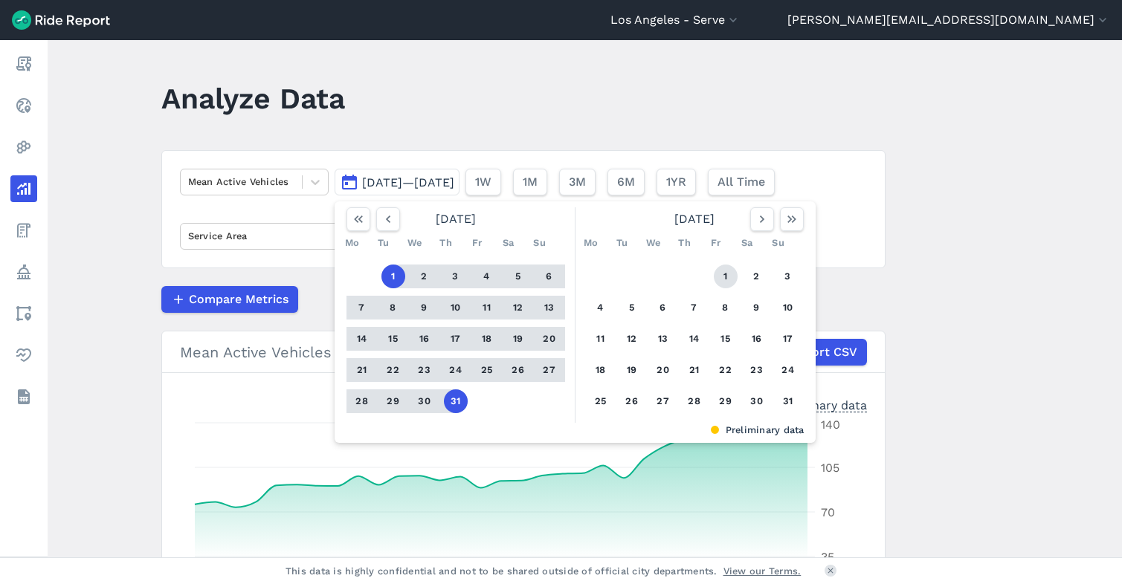
click at [723, 274] on button "1" at bounding box center [726, 277] width 24 height 24
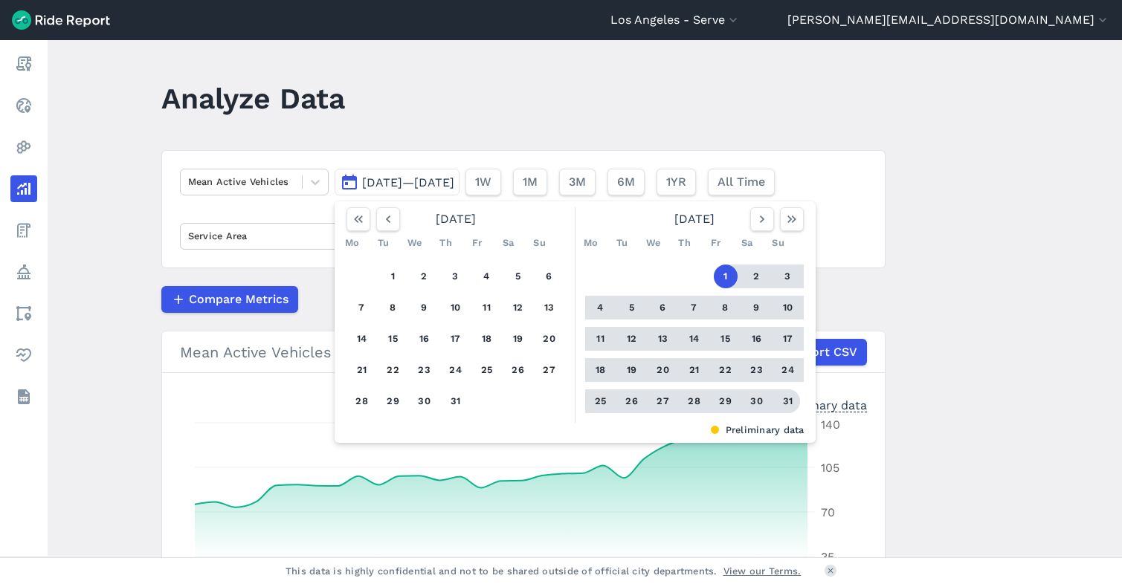
click at [785, 404] on button "31" at bounding box center [788, 402] width 24 height 24
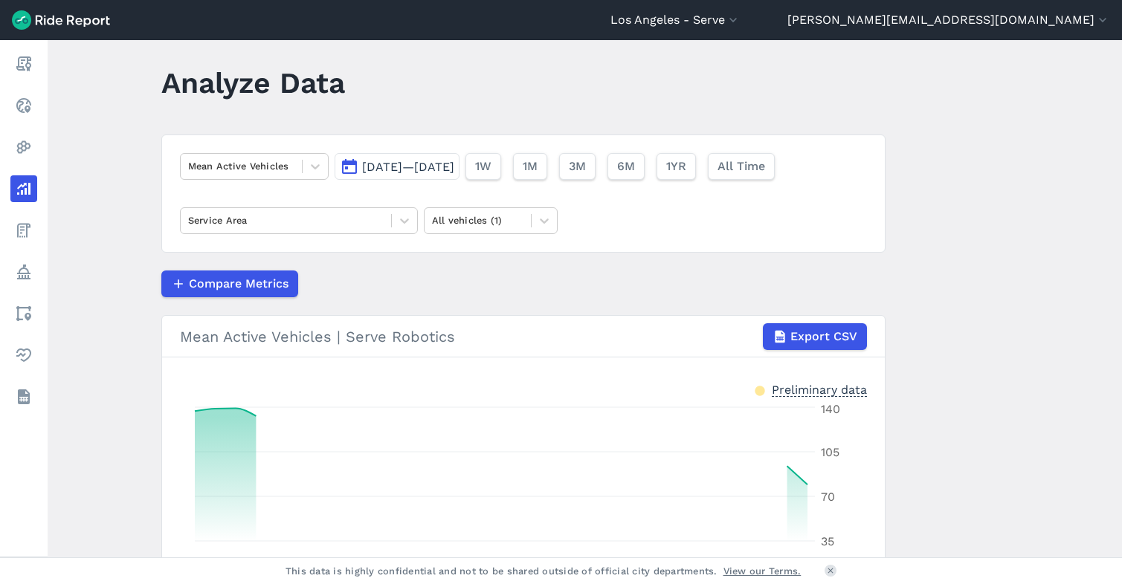
scroll to position [8, 0]
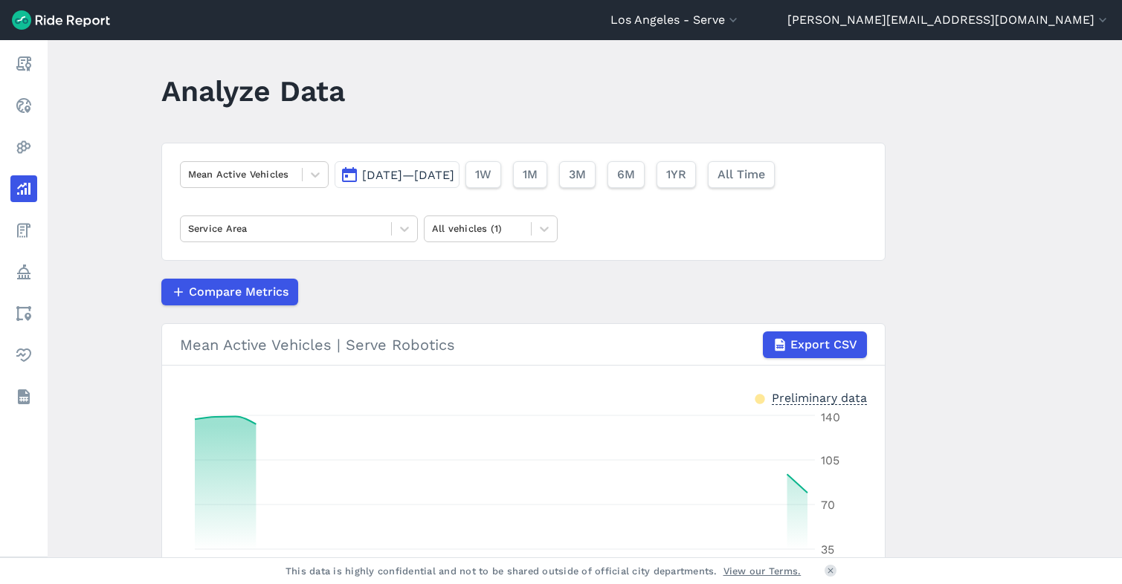
click at [424, 169] on span "[DATE]—[DATE]" at bounding box center [408, 175] width 92 height 14
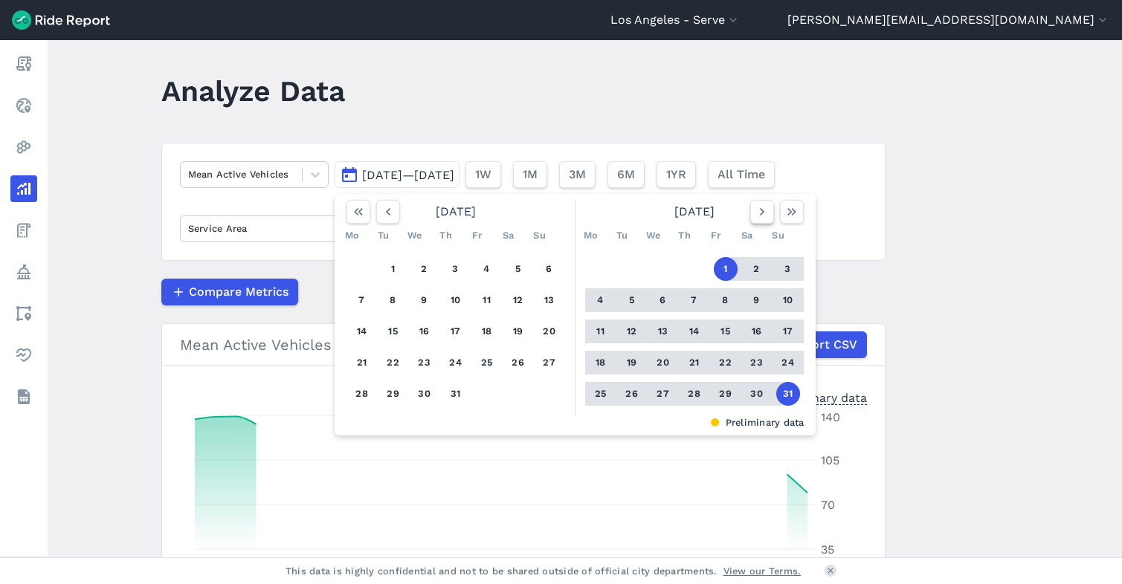
click at [760, 216] on icon "button" at bounding box center [762, 211] width 15 height 15
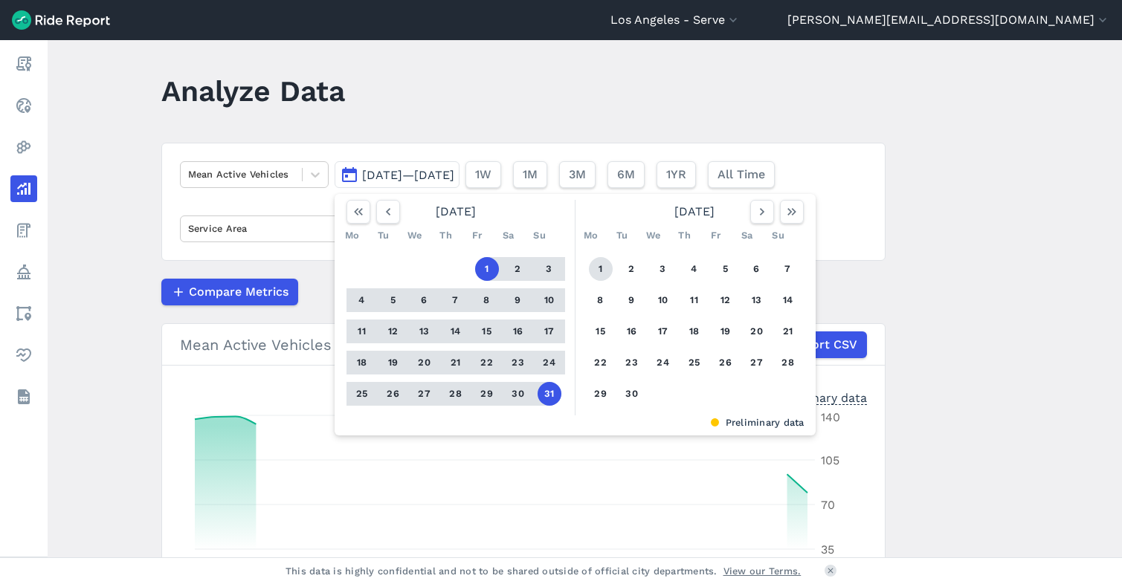
click at [593, 269] on button "1" at bounding box center [601, 269] width 24 height 24
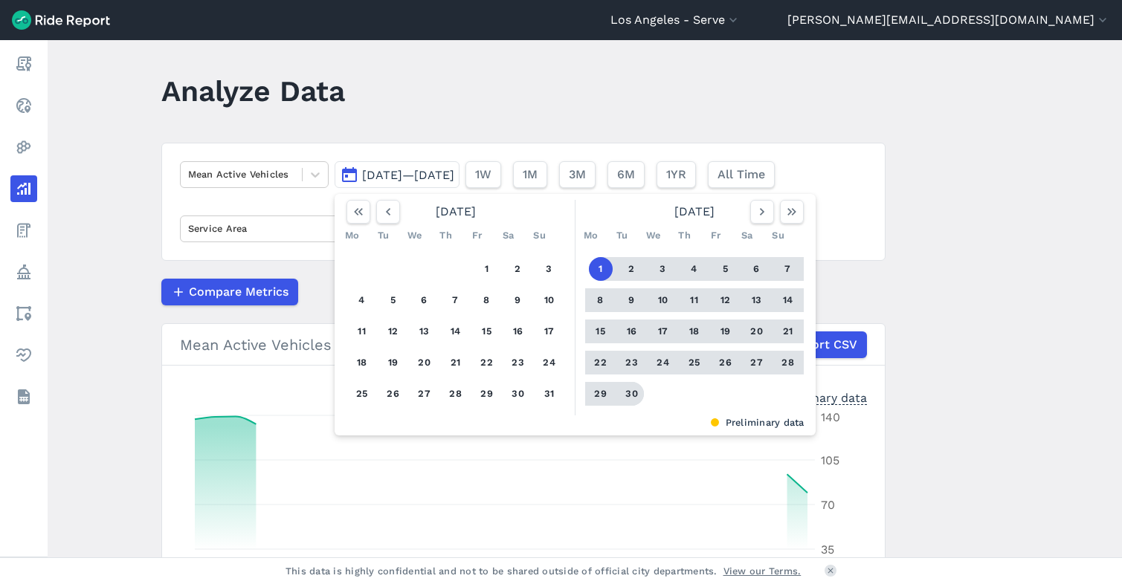
click at [630, 392] on button "30" at bounding box center [632, 394] width 24 height 24
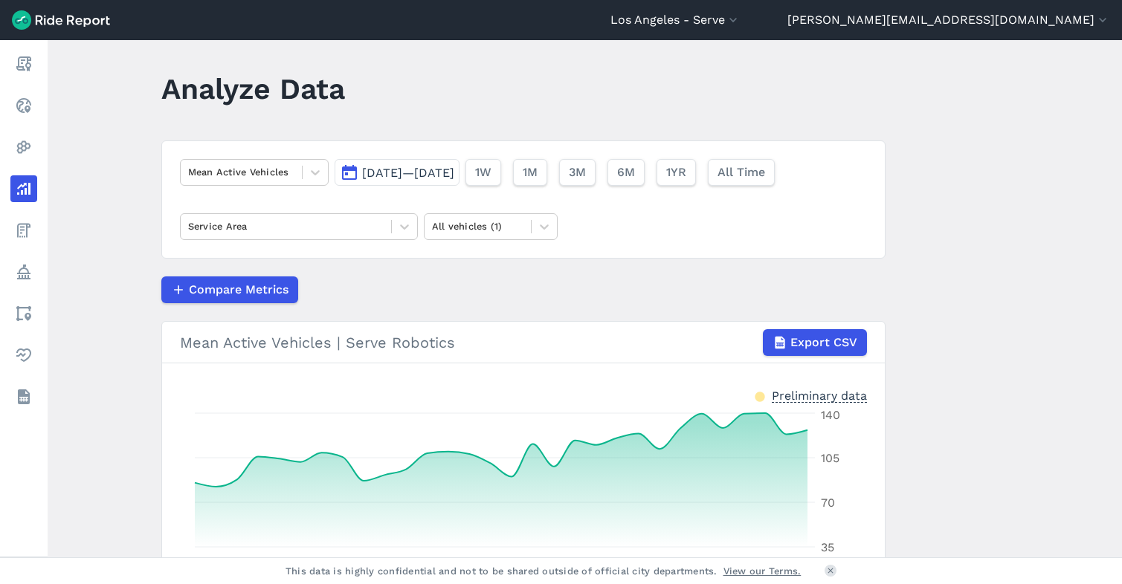
scroll to position [1, 0]
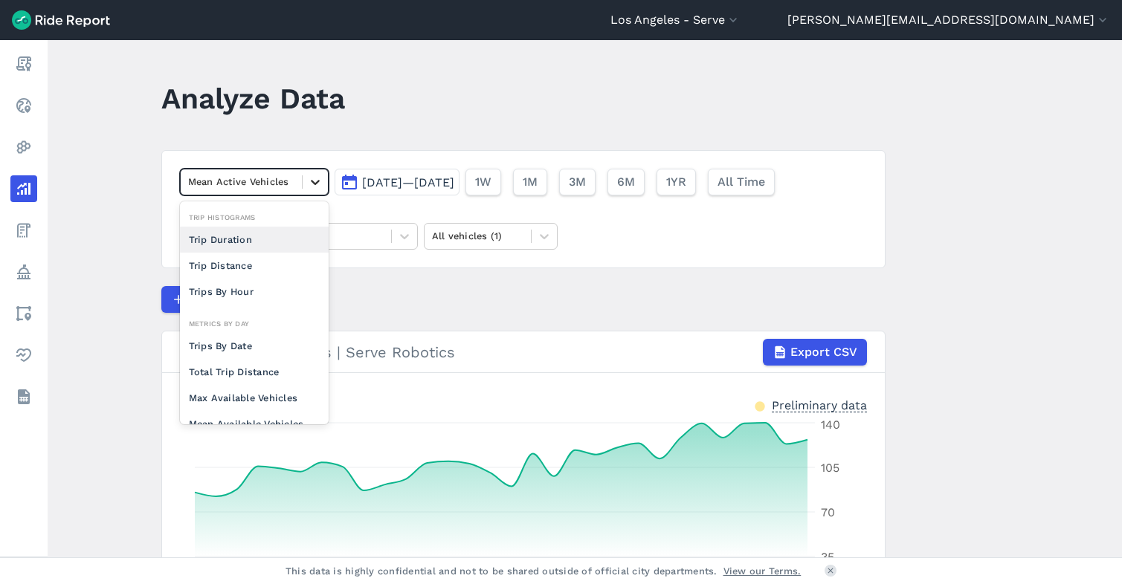
click at [312, 182] on icon at bounding box center [315, 182] width 15 height 15
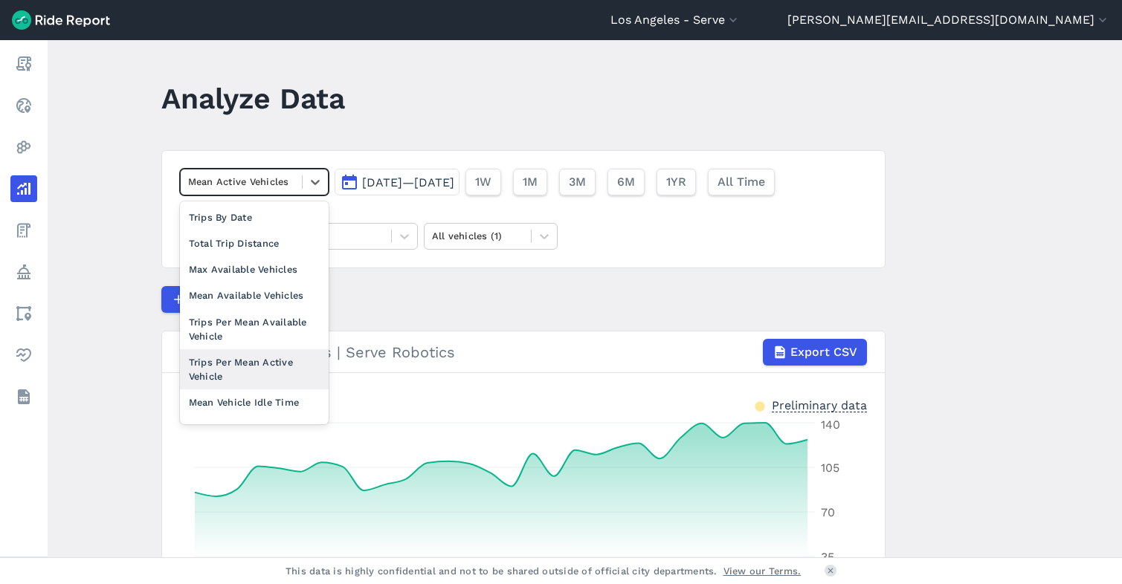
click at [257, 355] on div "Trips Per Mean Active Vehicle" at bounding box center [254, 369] width 149 height 40
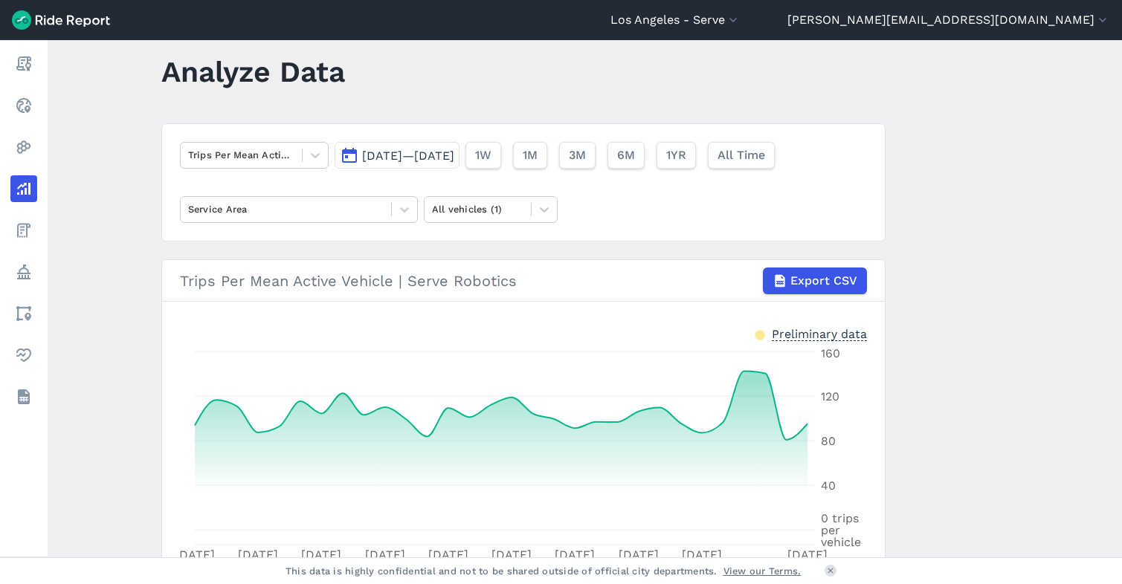
scroll to position [19, 0]
